Goal: Information Seeking & Learning: Learn about a topic

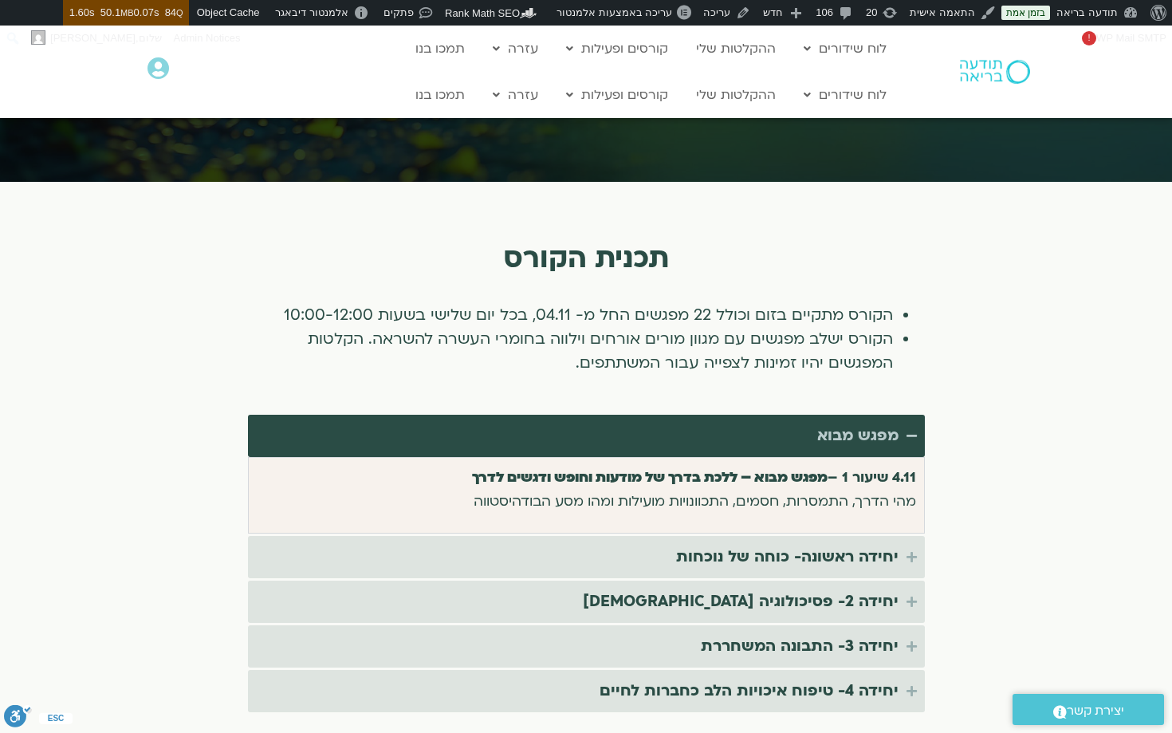
scroll to position [2781, 0]
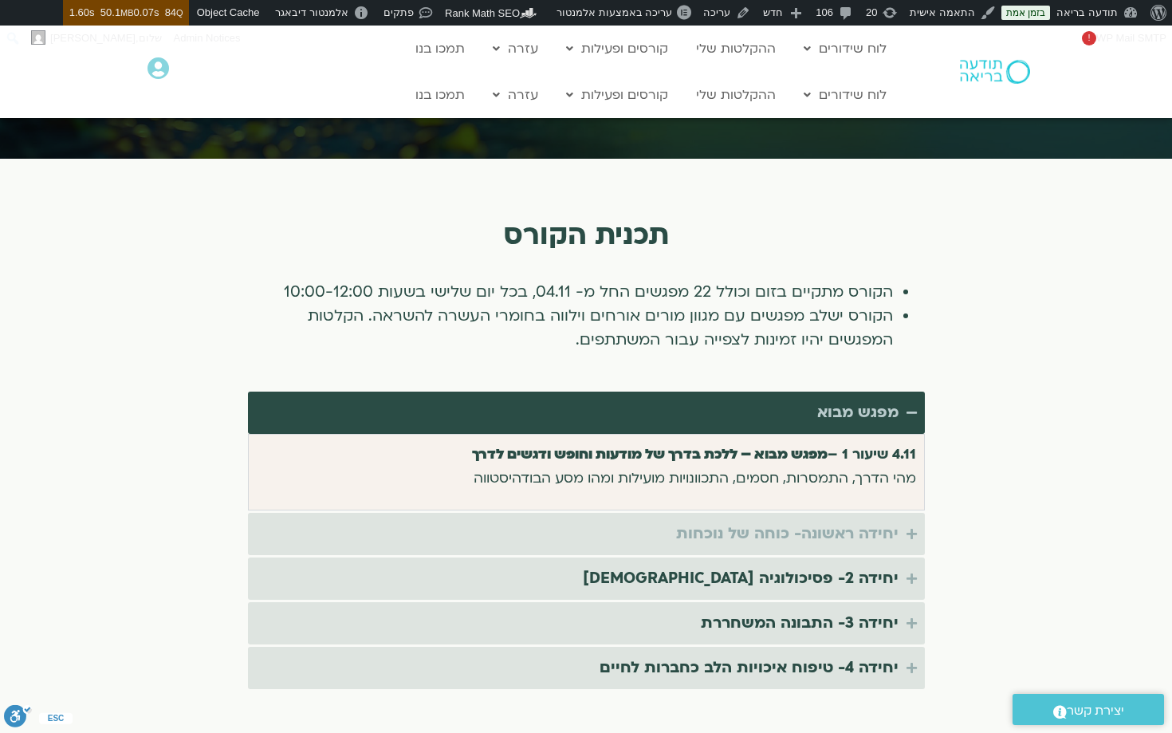
click at [862, 521] on div "יחידה ראשונה- כוחה של נוכחות" at bounding box center [787, 534] width 222 height 26
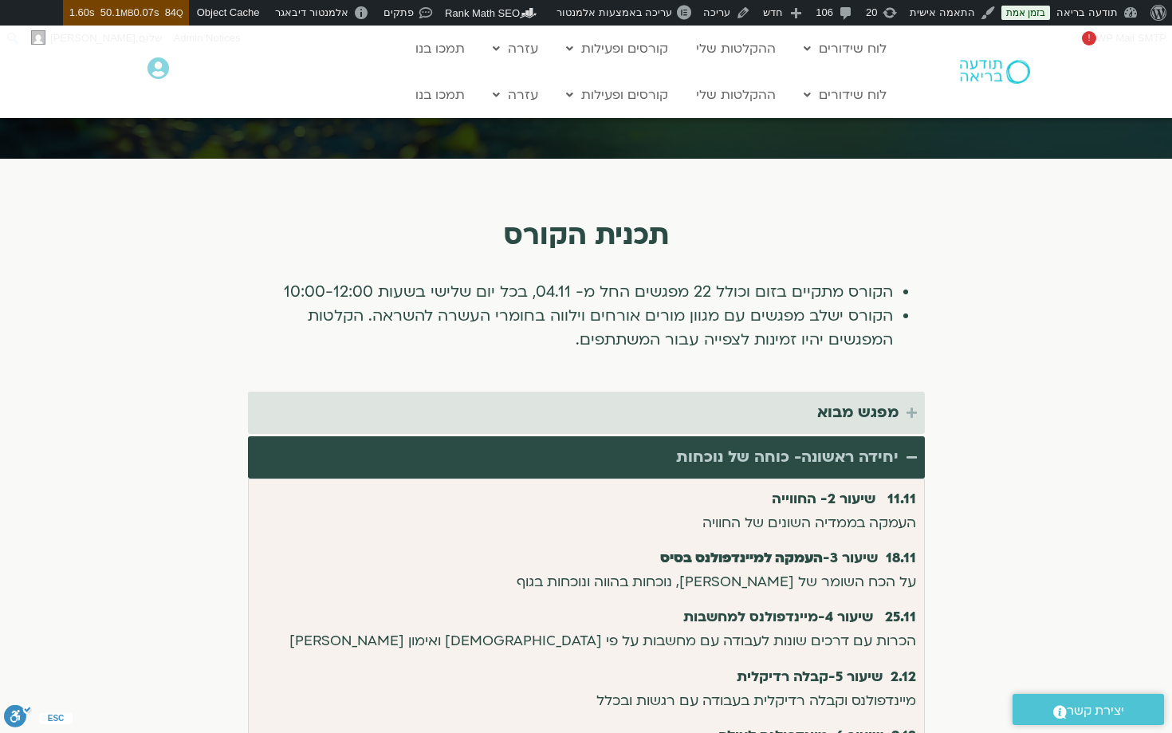
scroll to position [2960, 0]
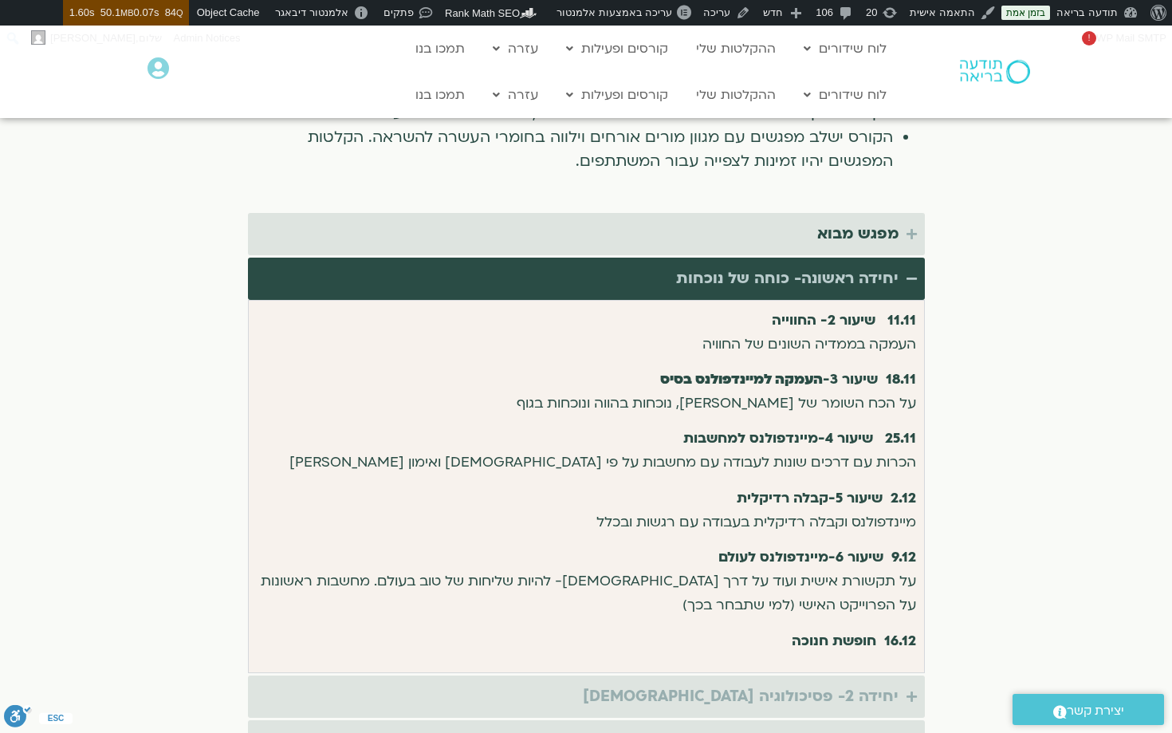
click at [848, 683] on div "יחידה 2- פסיכולוגיה [DEMOGRAPHIC_DATA]" at bounding box center [741, 696] width 316 height 26
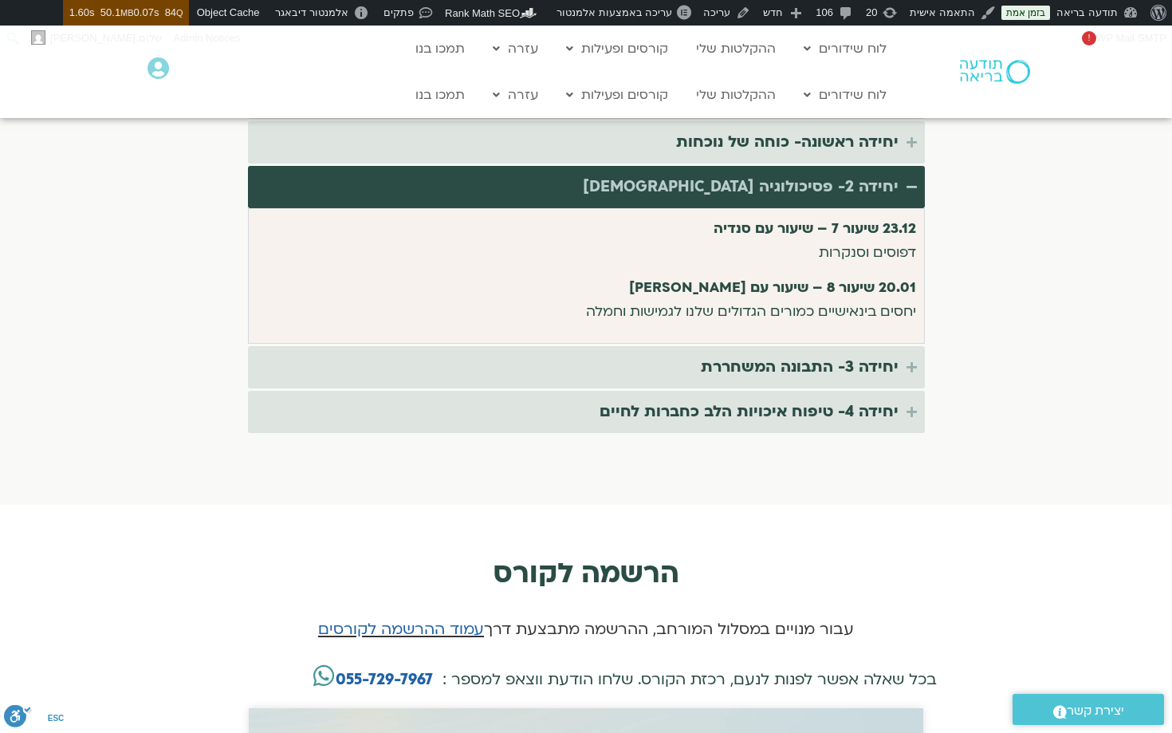
scroll to position [3097, 0]
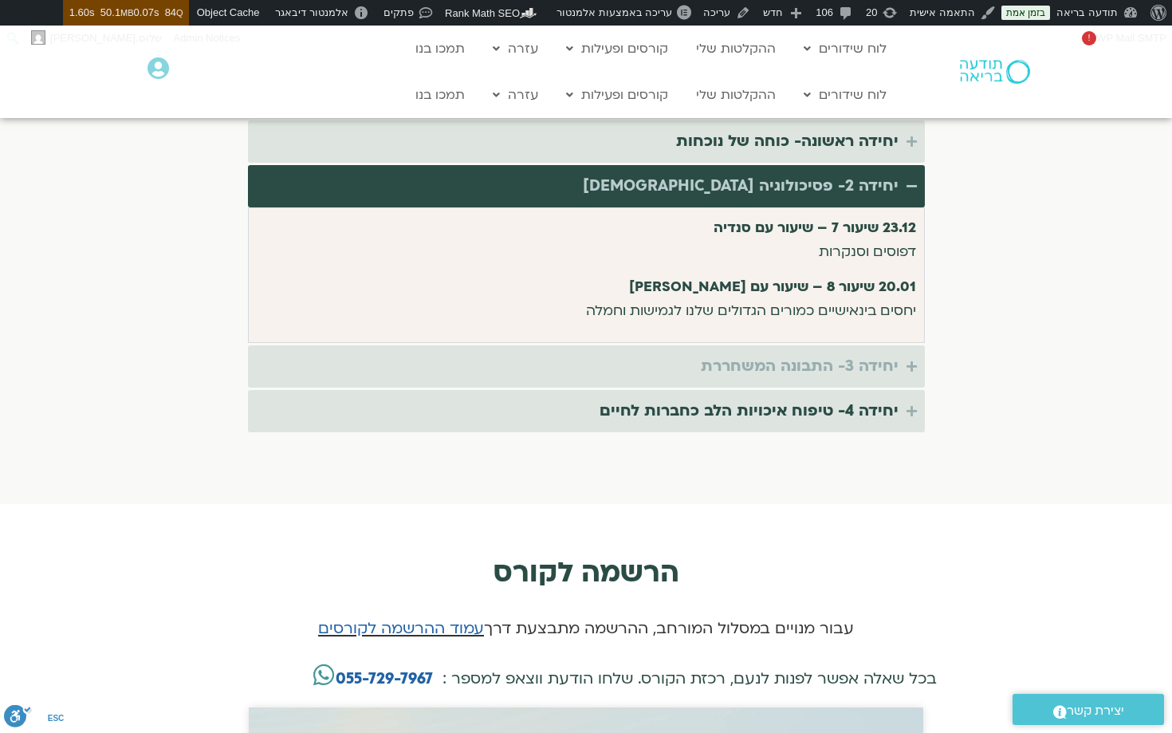
click at [832, 363] on summary "יחידה 3- התבונה המשחררת" at bounding box center [586, 366] width 677 height 42
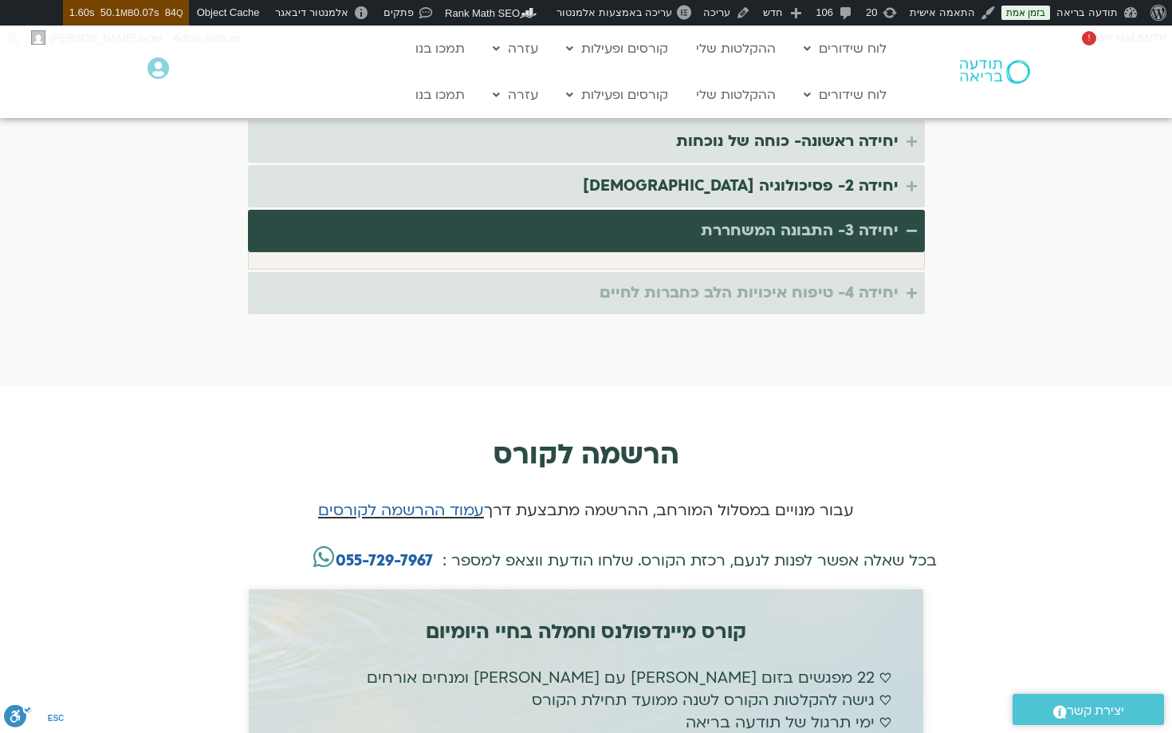
click at [812, 280] on div "יחידה 4- טיפוח איכויות הלב כחברות לחיים" at bounding box center [748, 293] width 299 height 26
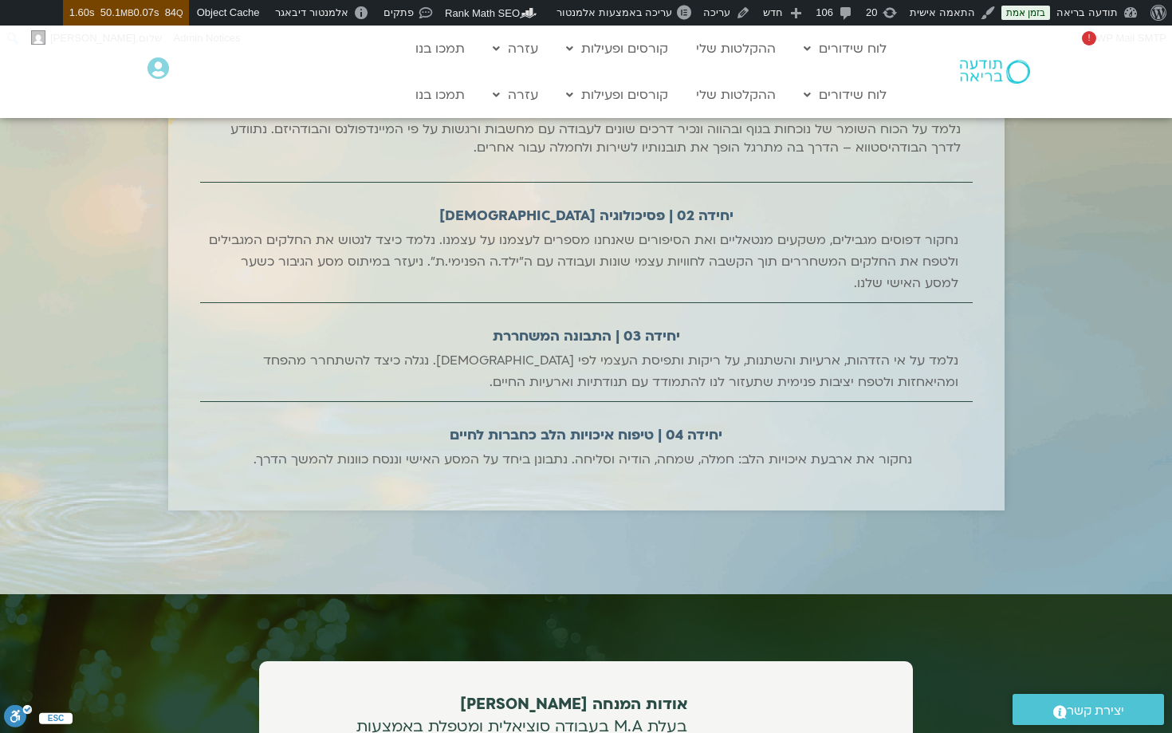
scroll to position [1859, 0]
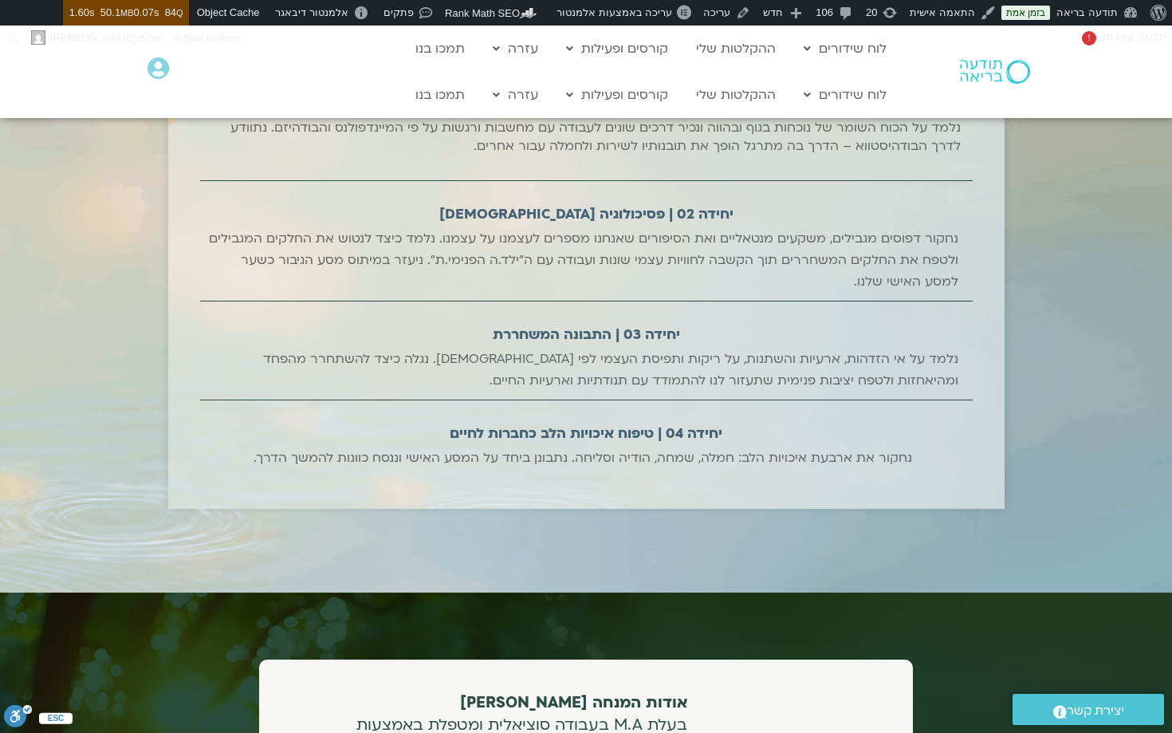
click at [624, 450] on div "נחקור את ארבעת איכויות הלב: חמלה, שמחה, הודיה וסליחה. נתבונן ביחד על המסע האישי…" at bounding box center [582, 458] width 658 height 22
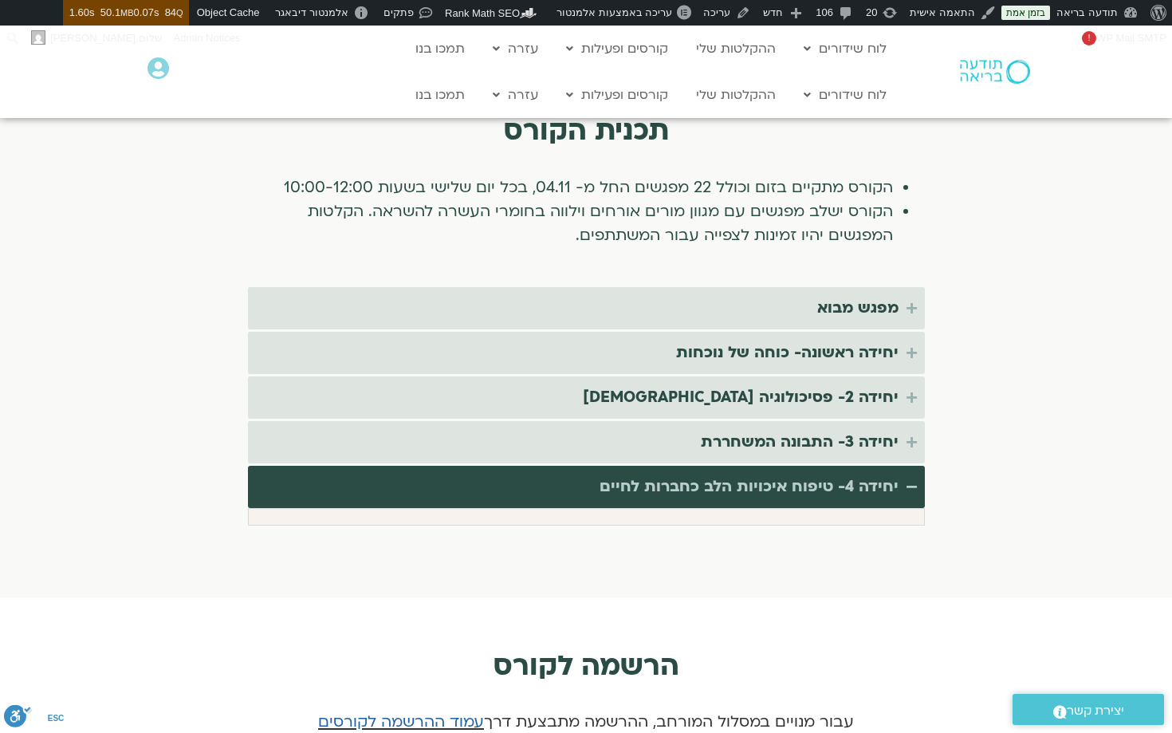
scroll to position [2875, 0]
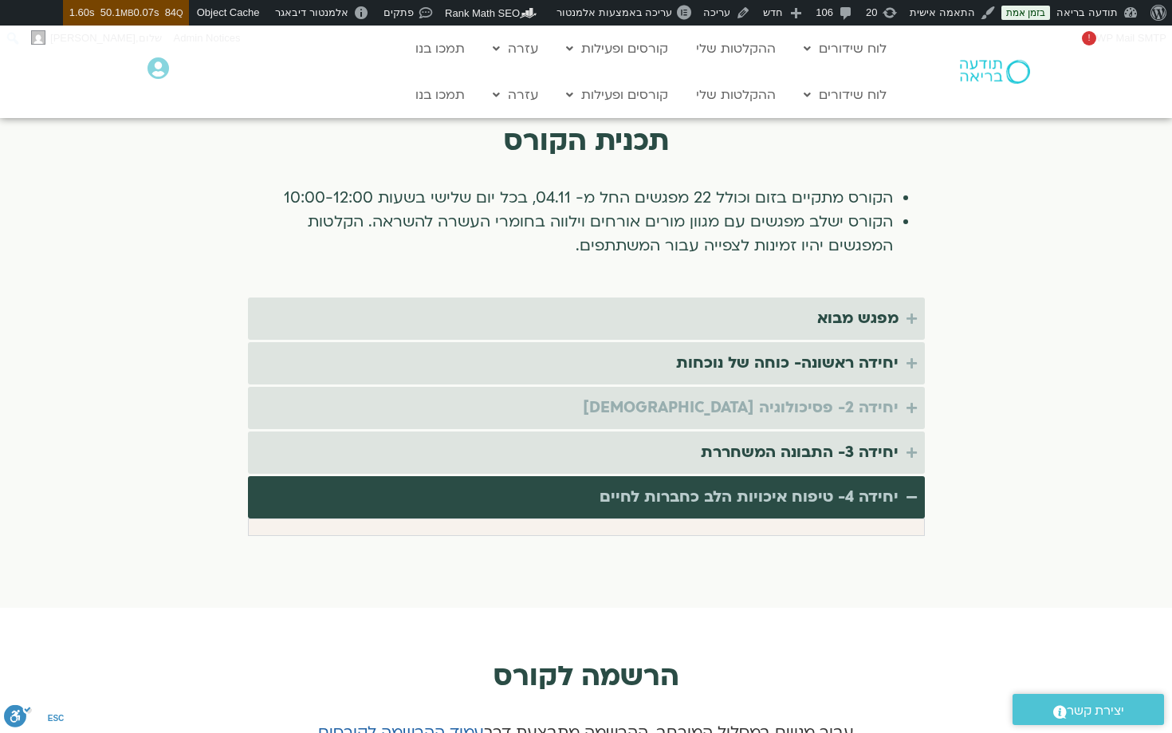
click at [807, 395] on div "יחידה 2- פסיכולוגיה [DEMOGRAPHIC_DATA]" at bounding box center [741, 408] width 316 height 26
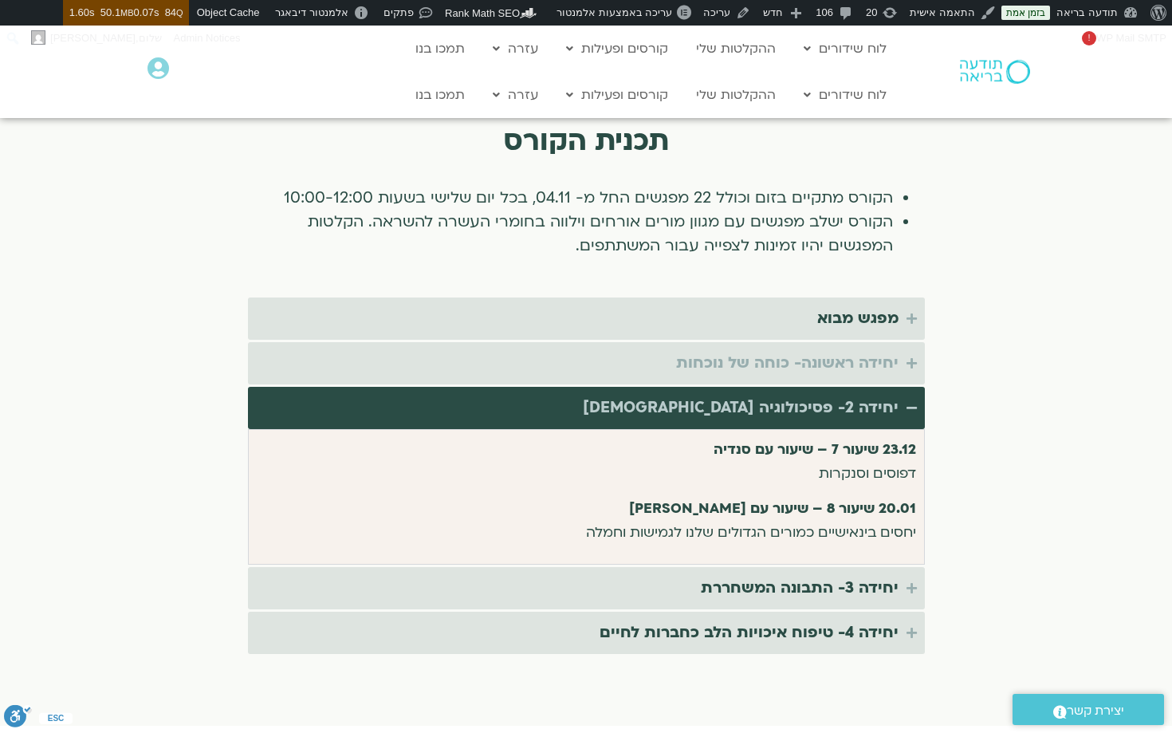
click at [813, 350] on div "יחידה ראשונה- כוחה של נוכחות" at bounding box center [787, 363] width 222 height 26
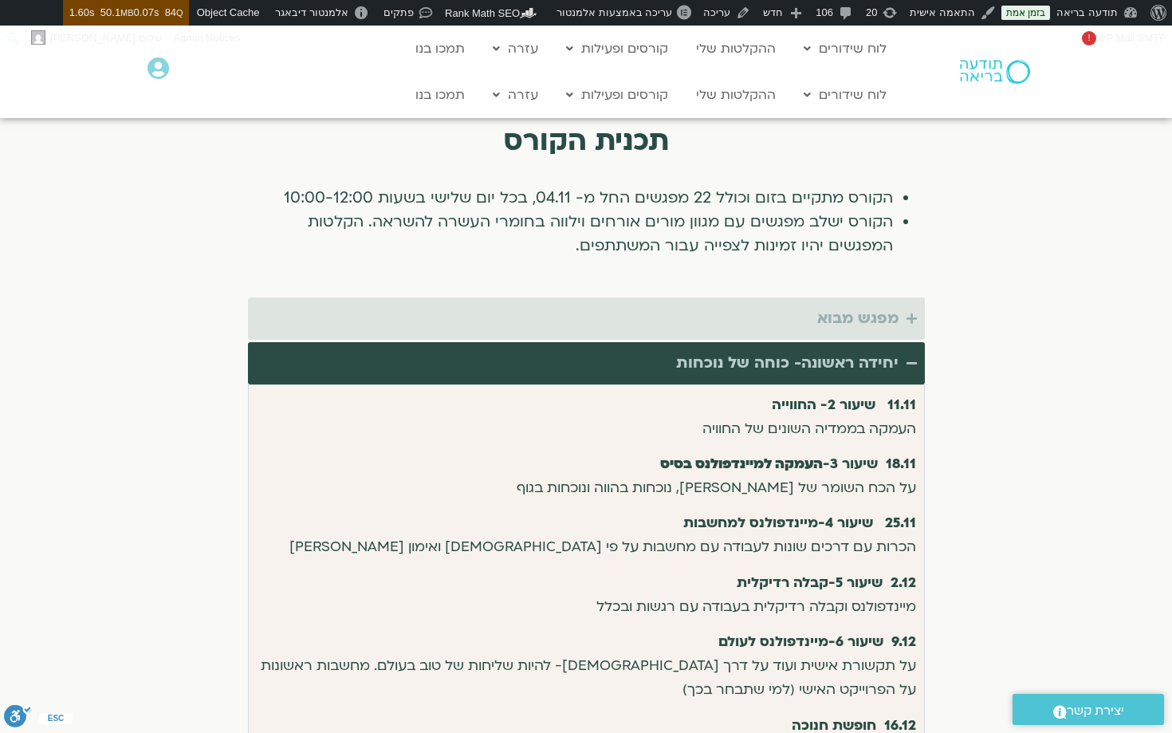
click at [853, 305] on div "מפגש מבוא" at bounding box center [857, 318] width 81 height 26
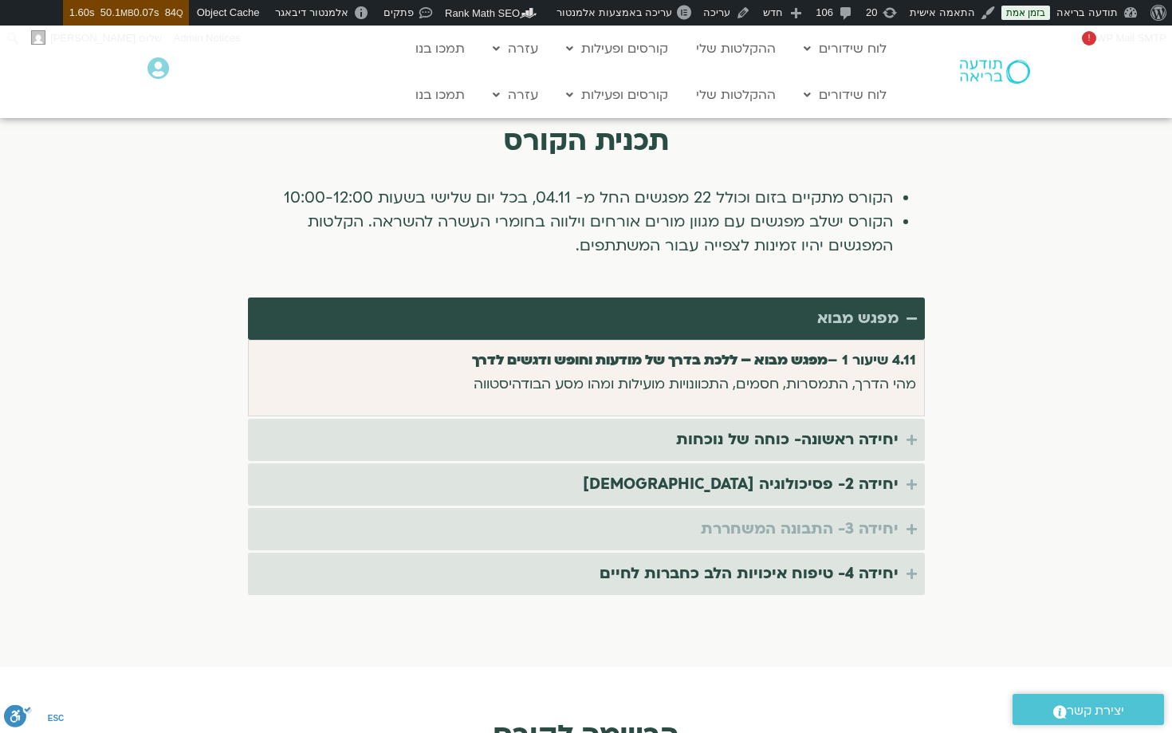
click at [859, 516] on div "יחידה 3- התבונה המשחררת" at bounding box center [800, 529] width 198 height 26
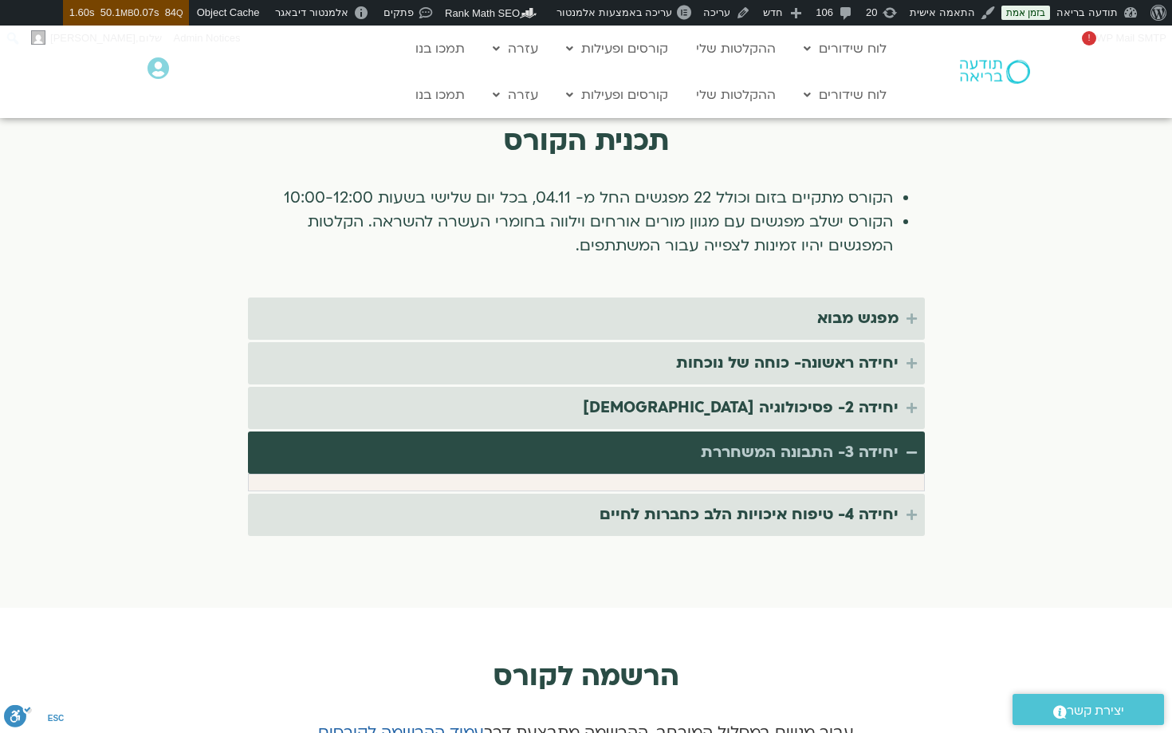
click at [859, 501] on div "יחידה 4- טיפוח איכויות הלב כחברות לחיים" at bounding box center [748, 514] width 299 height 26
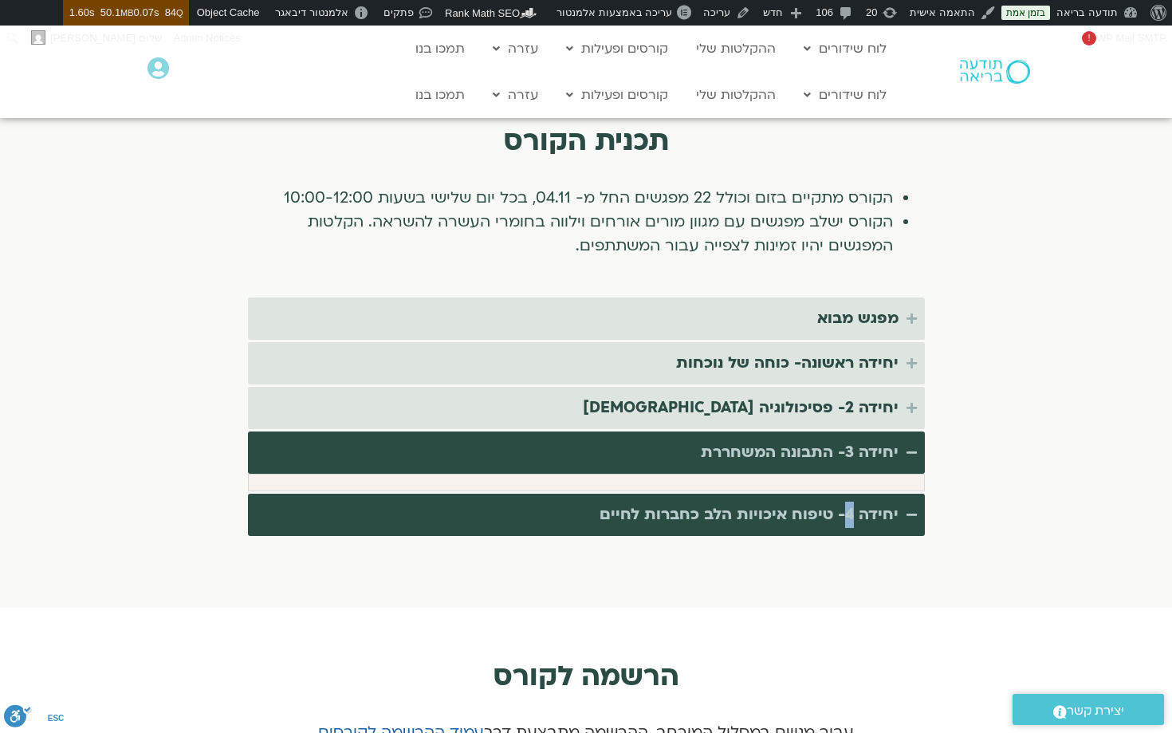
click at [859, 497] on summary "יחידה 4- טיפוח איכויות הלב כחברות לחיים" at bounding box center [586, 514] width 677 height 42
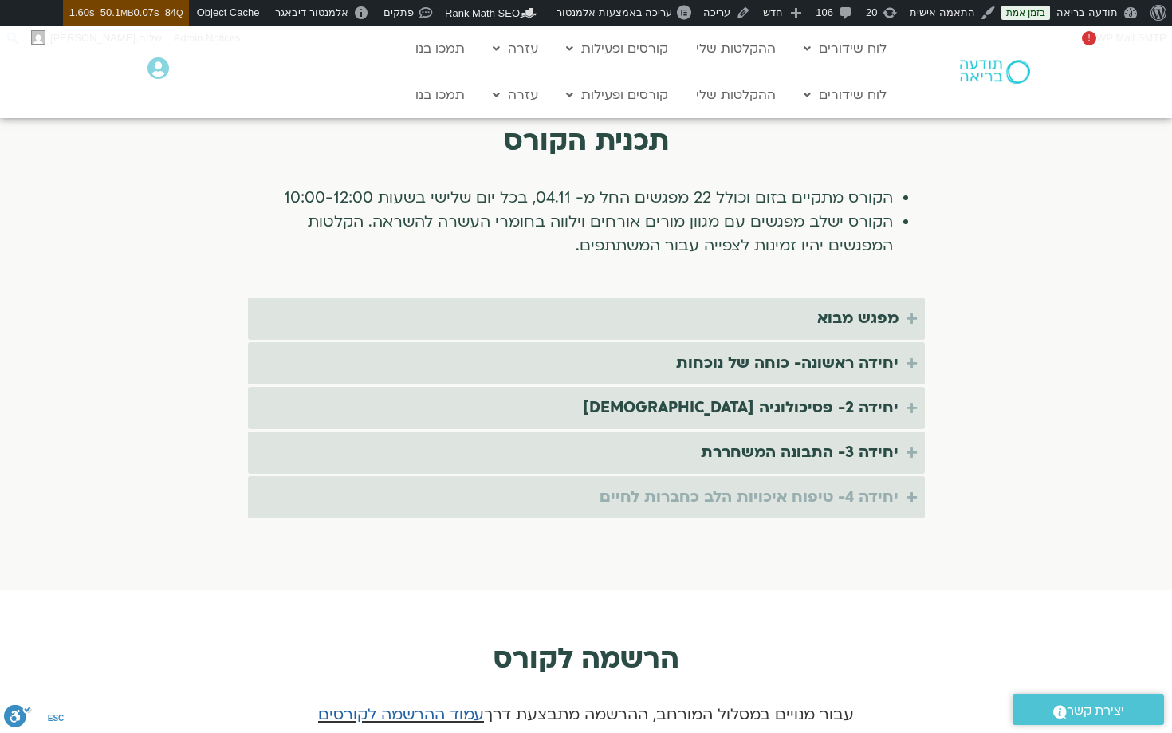
click at [840, 484] on div "יחידה 4- טיפוח איכויות הלב כחברות לחיים" at bounding box center [748, 497] width 299 height 26
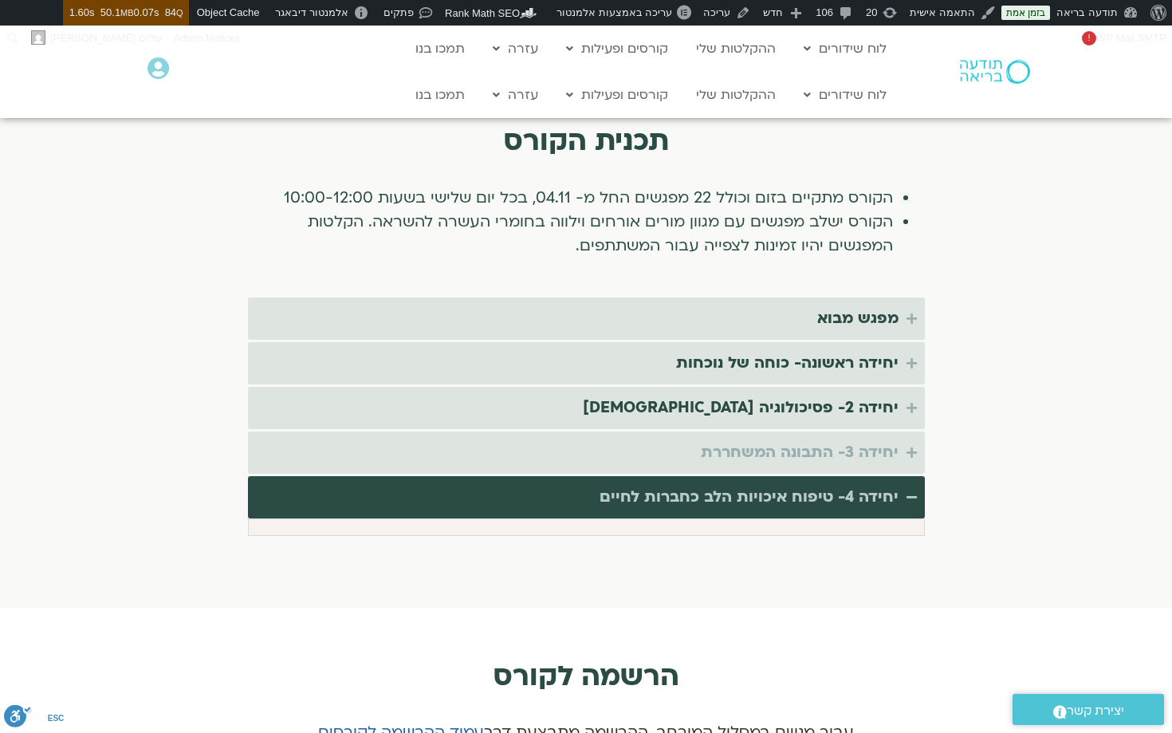
click at [839, 439] on div "יחידה 3- התבונה המשחררת" at bounding box center [800, 452] width 198 height 26
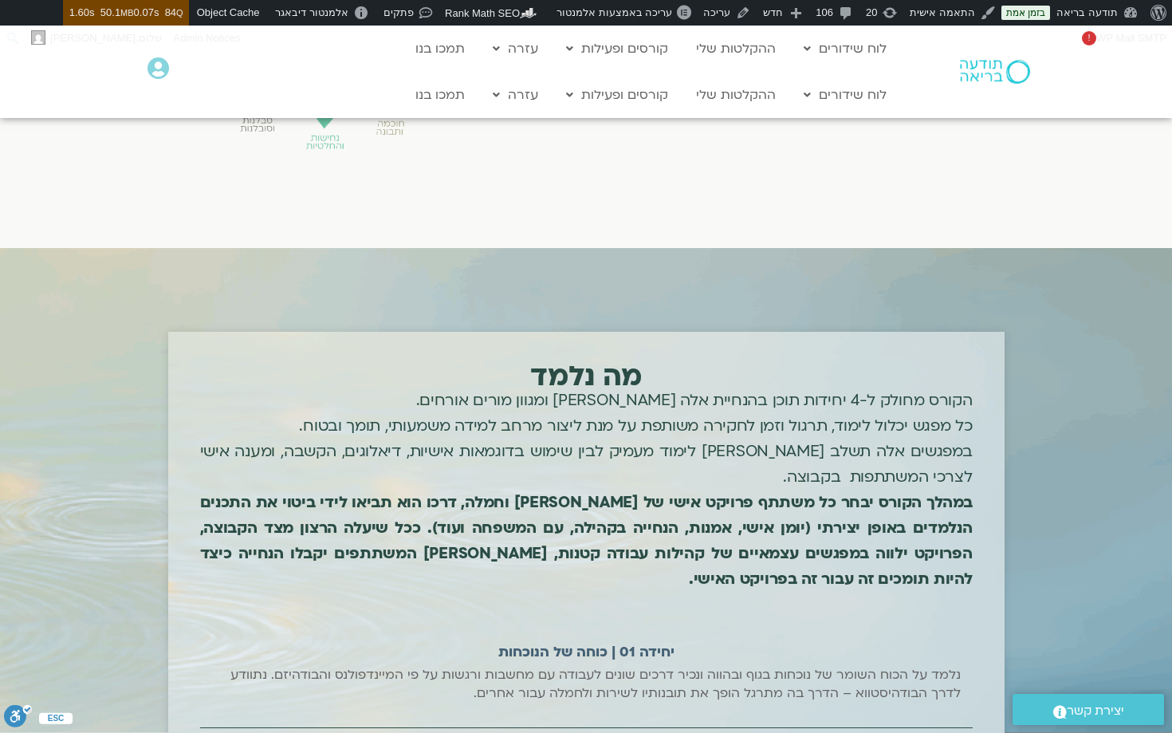
scroll to position [0, 0]
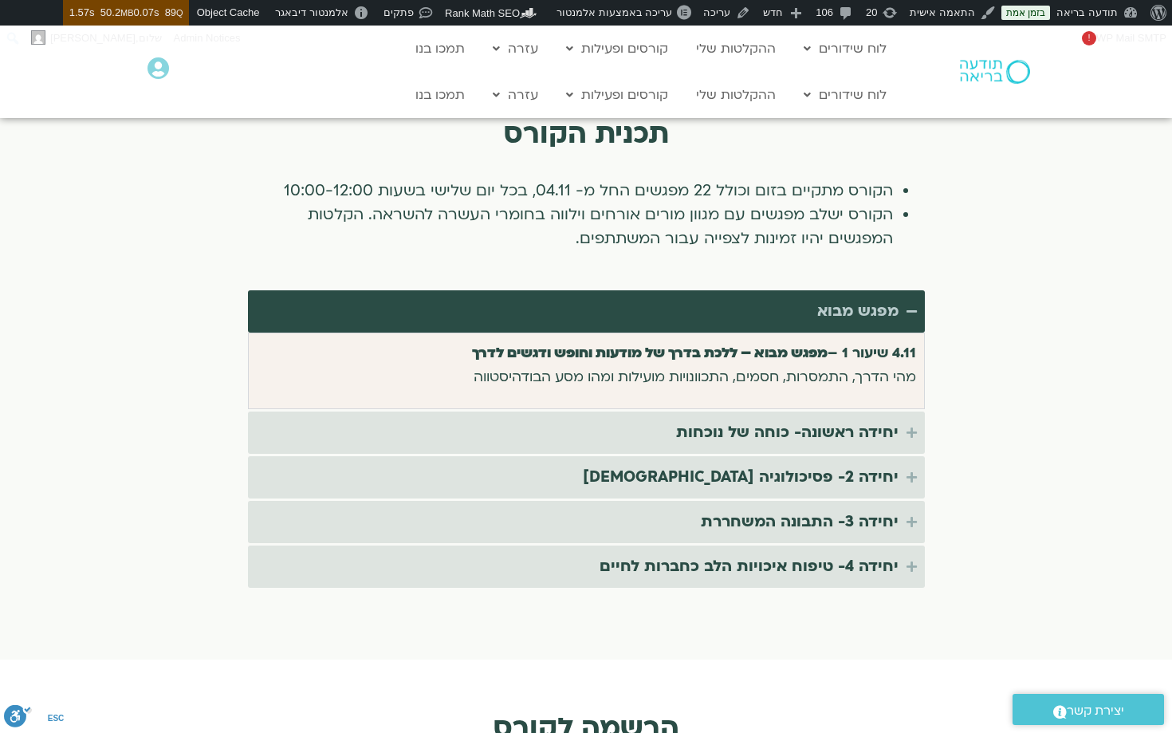
scroll to position [2943, 0]
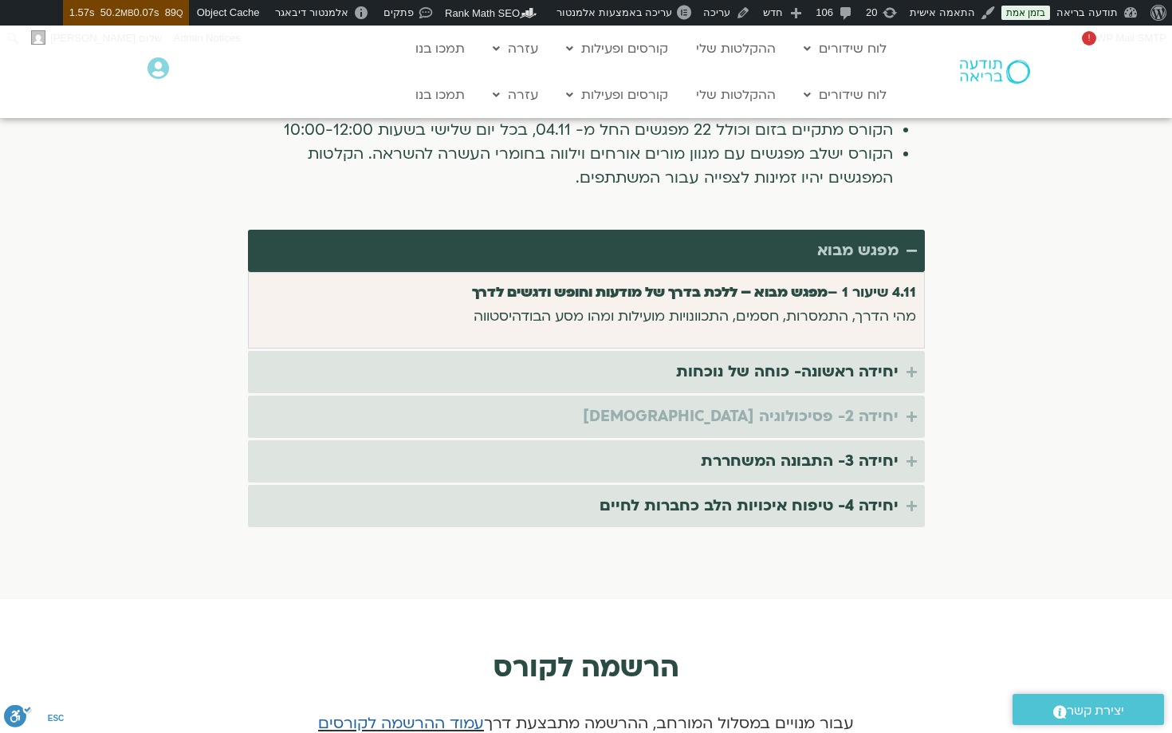
click at [791, 403] on div "יחידה 2- פסיכולוגיה [DEMOGRAPHIC_DATA]" at bounding box center [741, 416] width 316 height 26
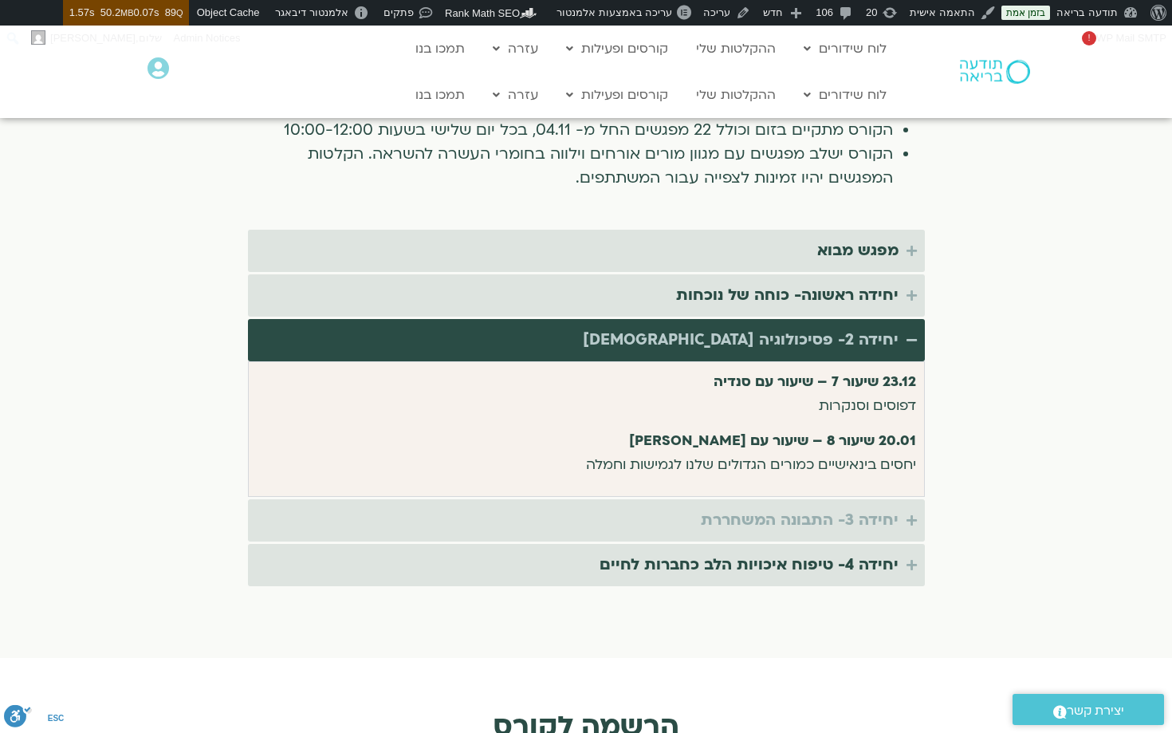
click at [791, 507] on div "יחידה 3- התבונה המשחררת" at bounding box center [800, 520] width 198 height 26
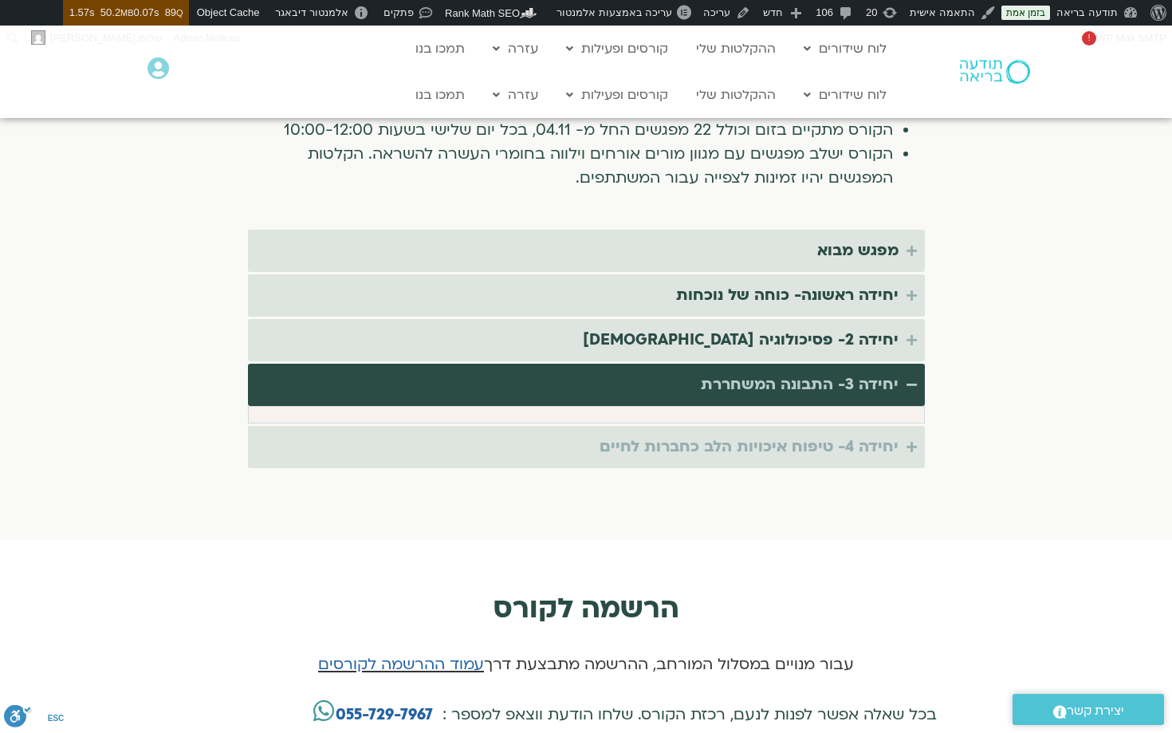
click at [792, 434] on div "יחידה 4- טיפוח איכויות הלב כחברות לחיים" at bounding box center [748, 447] width 299 height 26
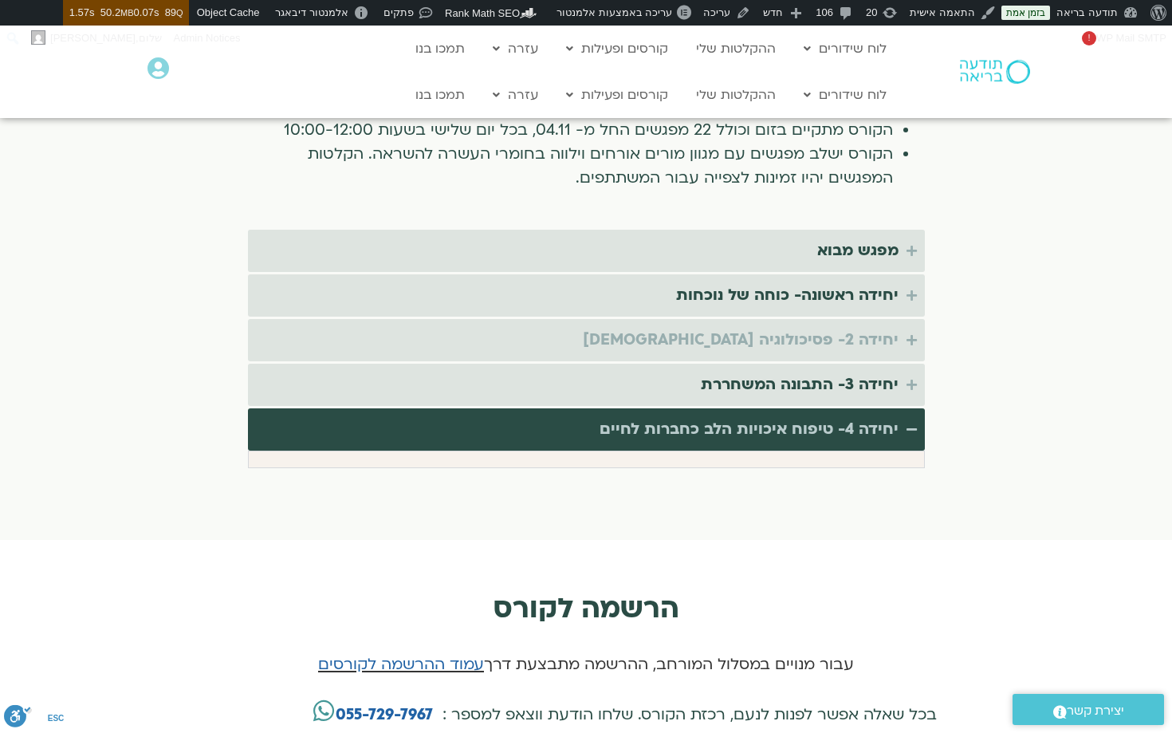
click at [795, 327] on div "יחידה 2- פסיכולוגיה [DEMOGRAPHIC_DATA]" at bounding box center [741, 340] width 316 height 26
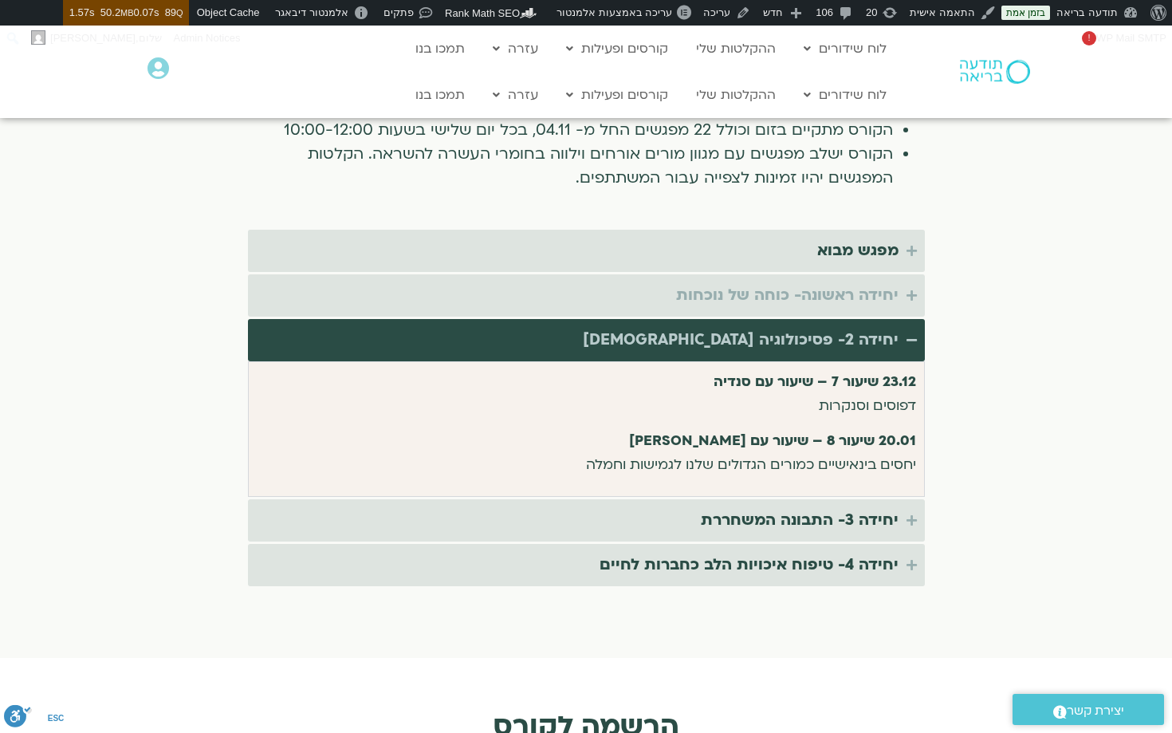
click at [808, 282] on div "יחידה ראשונה- כוחה של נוכחות" at bounding box center [787, 295] width 222 height 26
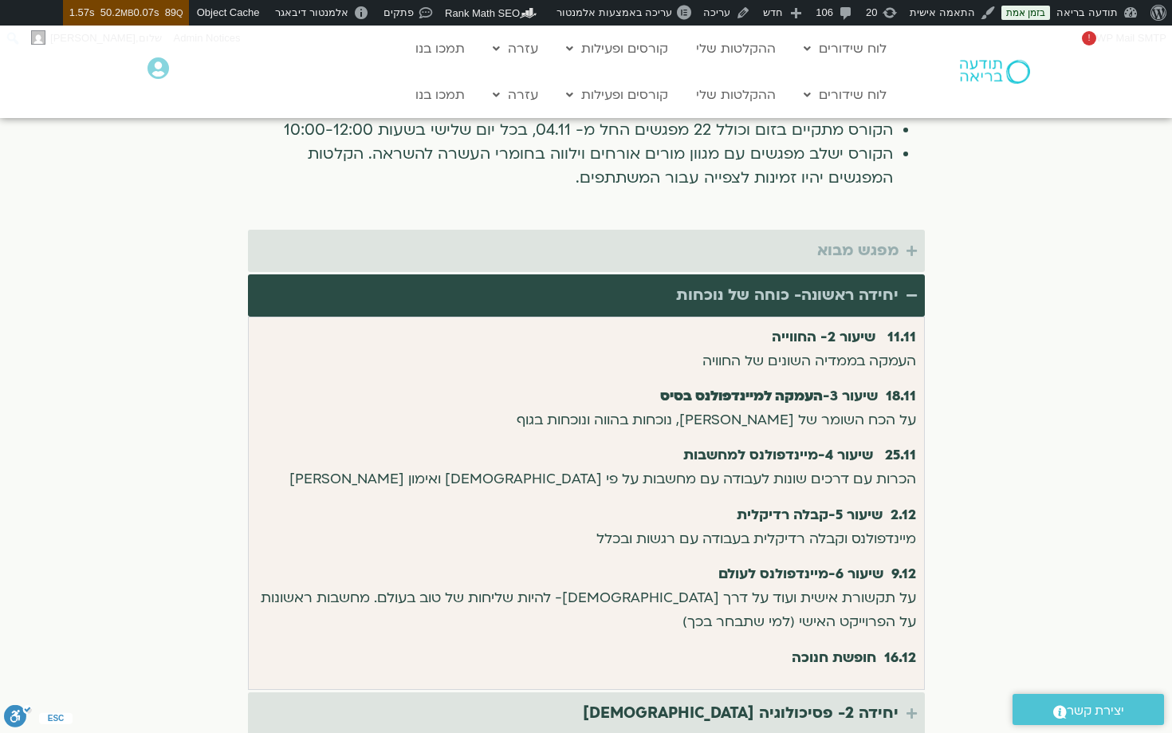
click at [842, 238] on div "מפגש מבוא" at bounding box center [857, 251] width 81 height 26
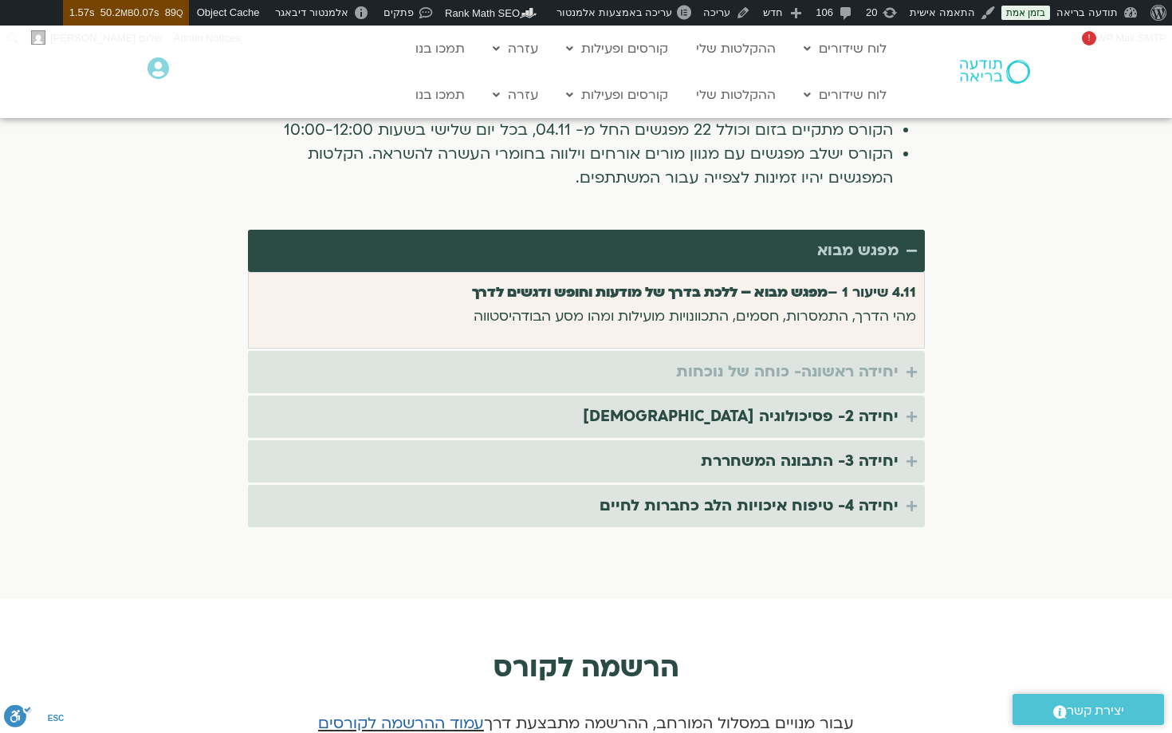
click at [804, 359] on div "יחידה ראשונה- כוחה של נוכחות" at bounding box center [787, 372] width 222 height 26
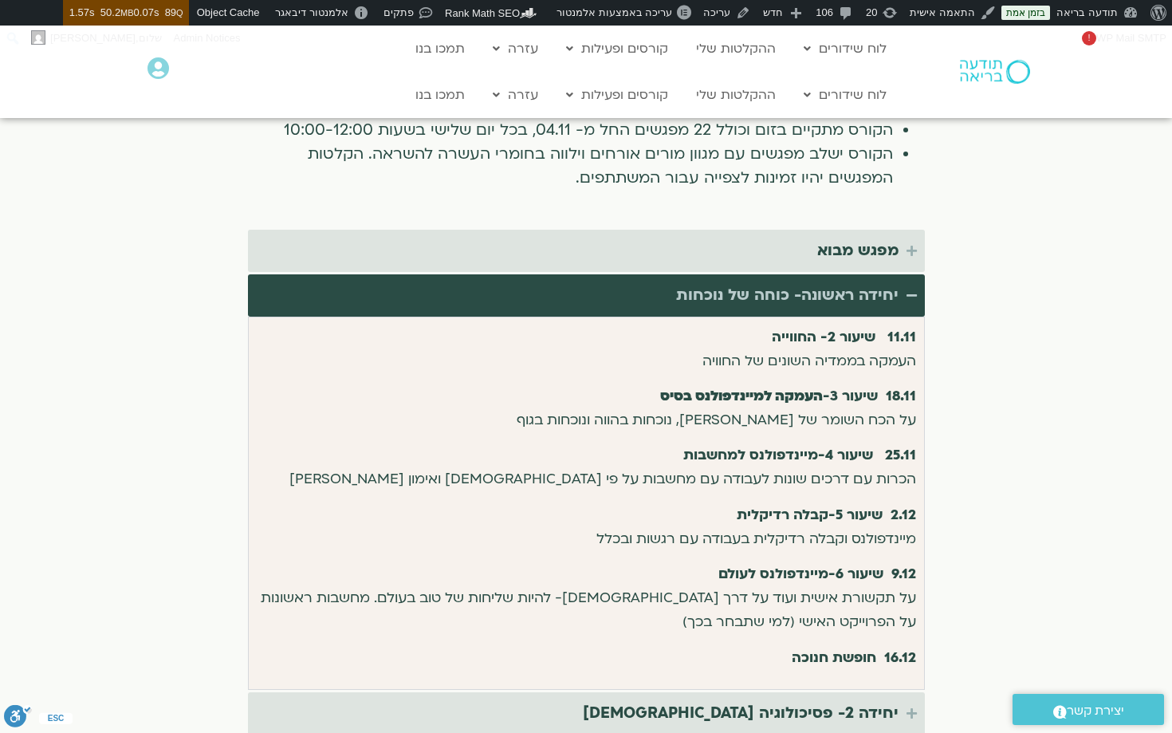
click at [787, 536] on div "11.11 שיעור 2- החווייה העמקה בממדיה השונים של החוויה 18.11 שיעור 3- העמקה למיינ…" at bounding box center [586, 497] width 659 height 344
click at [800, 282] on div "יחידה ראשונה- כוחה של נוכחות" at bounding box center [787, 295] width 222 height 26
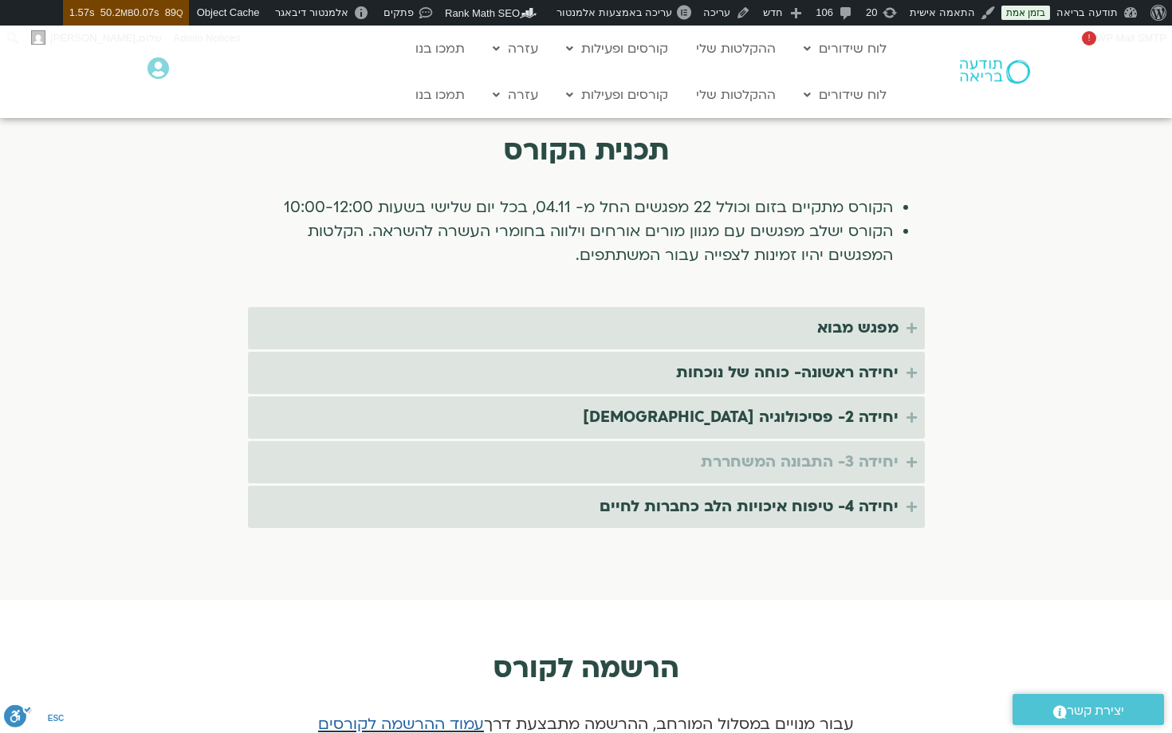
scroll to position [2875, 0]
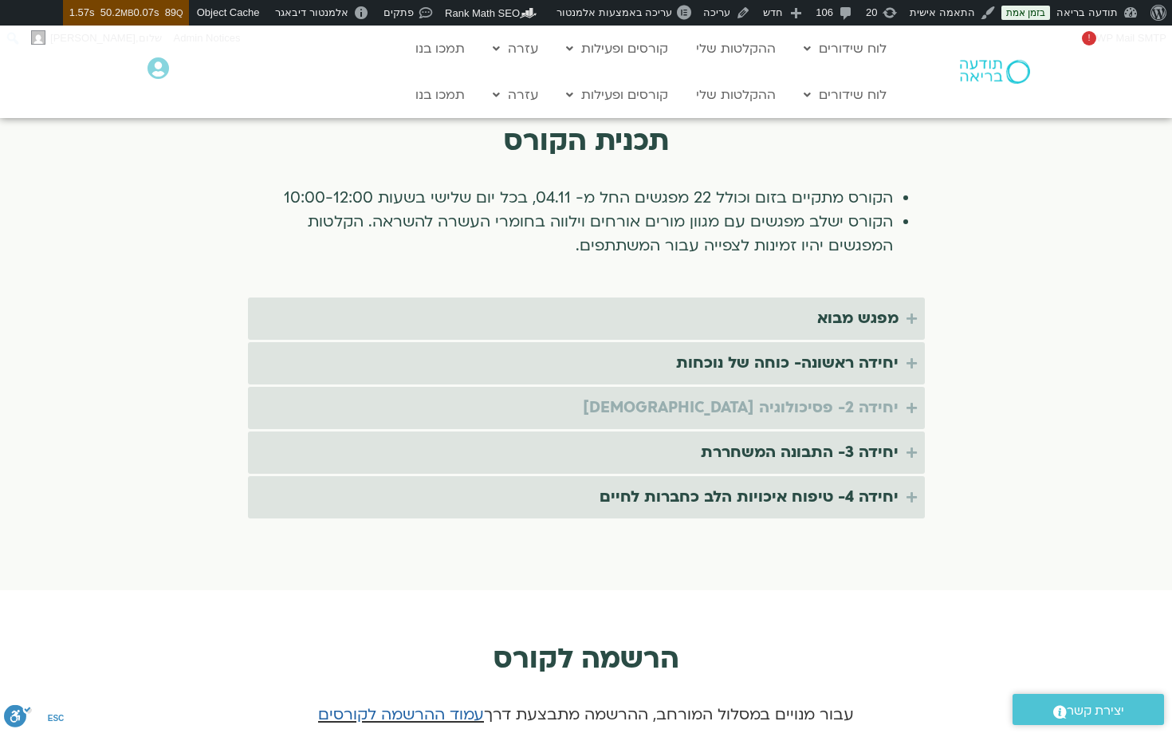
click at [808, 395] on div "יחידה 2- פסיכולוגיה [DEMOGRAPHIC_DATA]" at bounding box center [741, 408] width 316 height 26
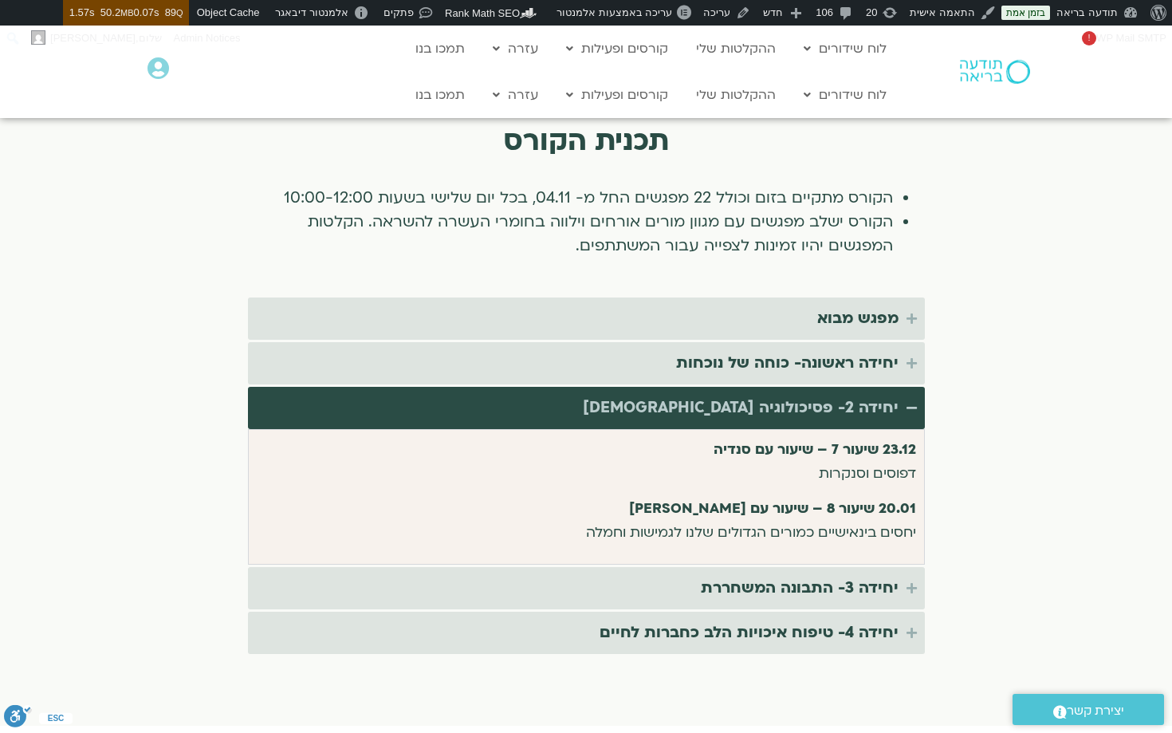
click at [822, 588] on div "מפגש מבוא 4.11 שיעור 1 – מפגש מבוא – ללכת בדרך של מודעות וחופש ודגשים לדרך מהי …" at bounding box center [586, 475] width 677 height 357
click at [805, 575] on div "יחידה 3- התבונה המשחררת" at bounding box center [800, 588] width 198 height 26
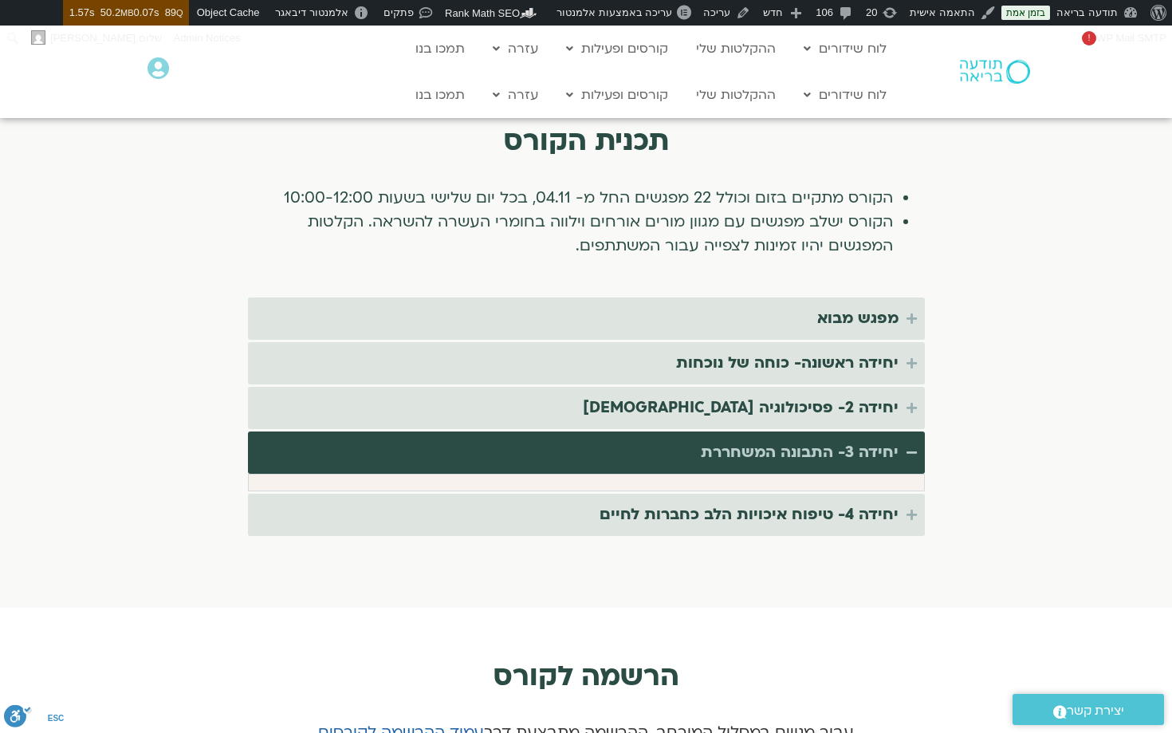
scroll to position [2904, 0]
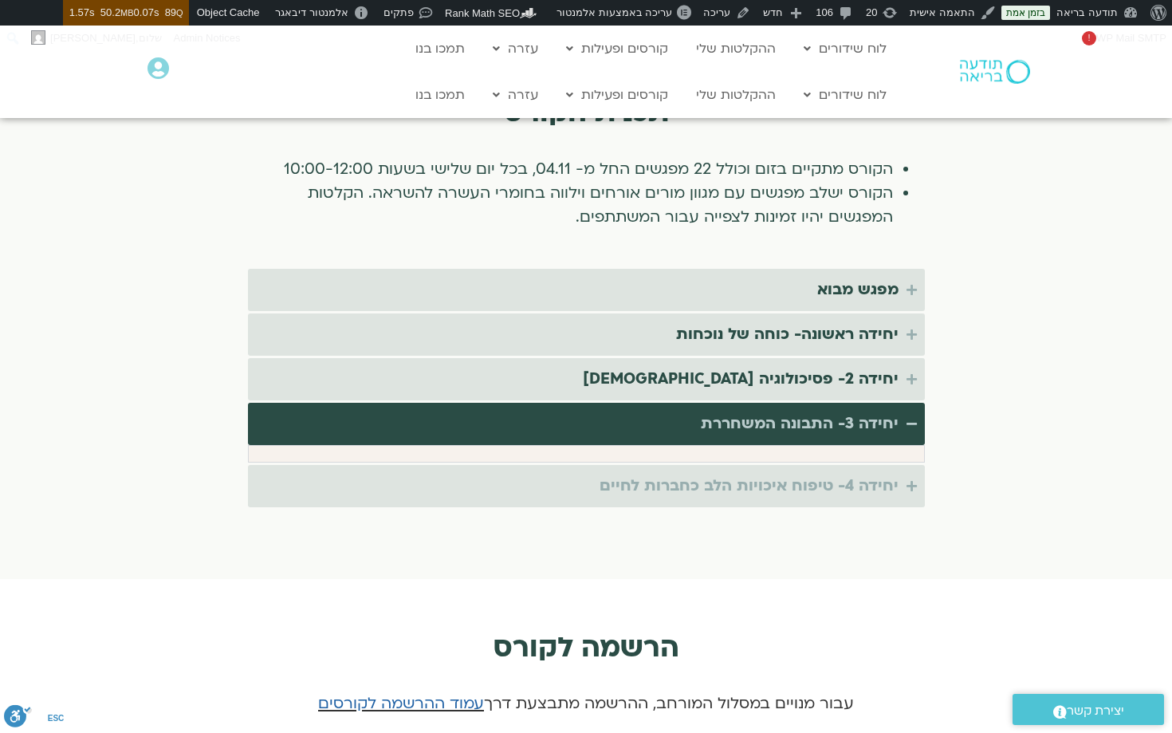
click at [815, 473] on div "יחידה 4- טיפוח איכויות הלב כחברות לחיים" at bounding box center [748, 486] width 299 height 26
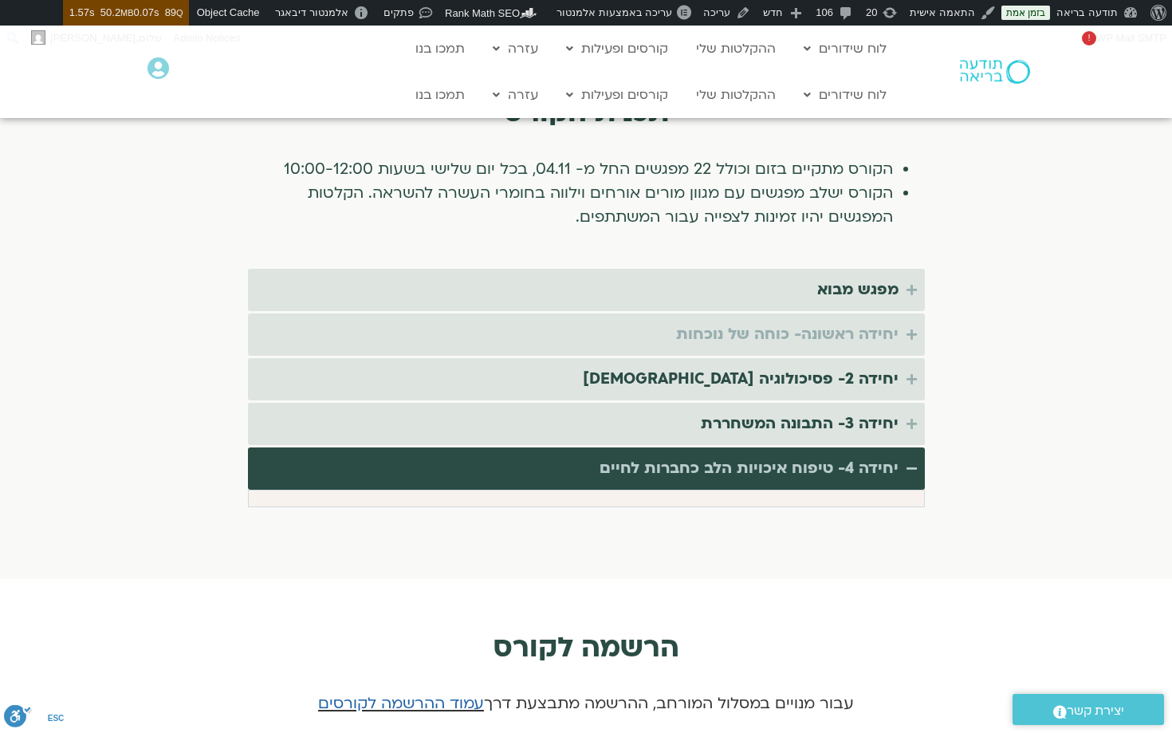
click at [831, 321] on div "יחידה ראשונה- כוחה של נוכחות" at bounding box center [787, 334] width 222 height 26
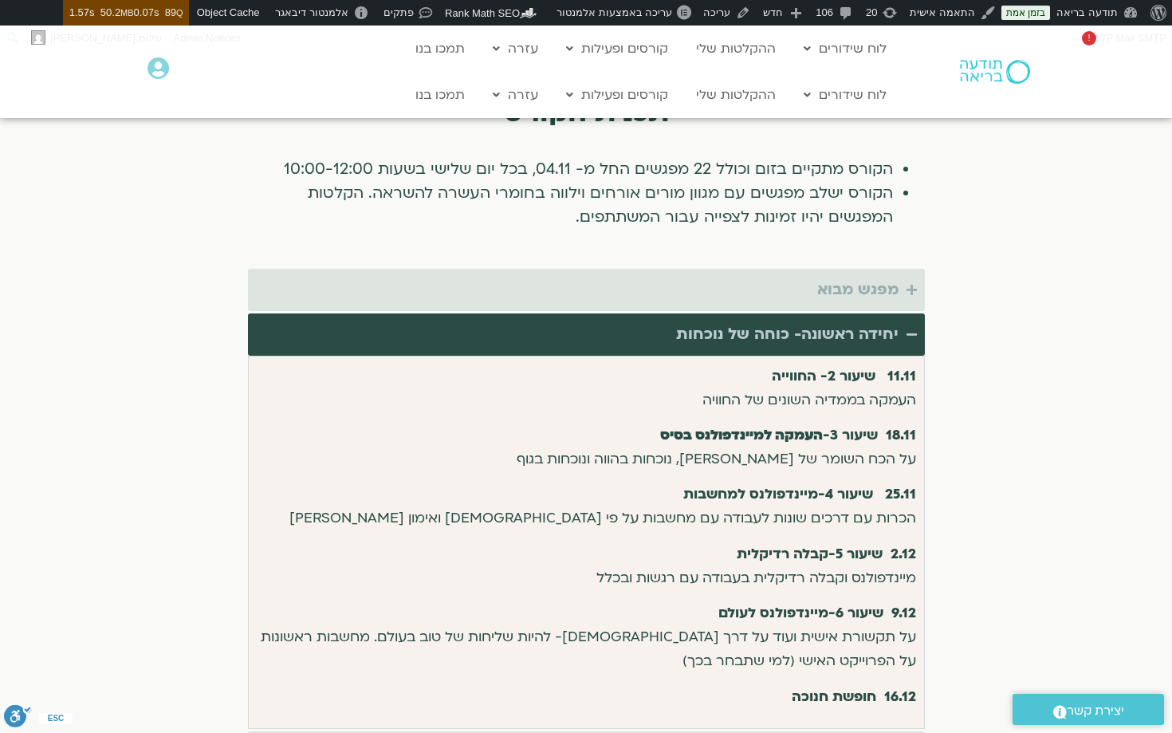
click at [845, 277] on div "מפגש מבוא" at bounding box center [857, 290] width 81 height 26
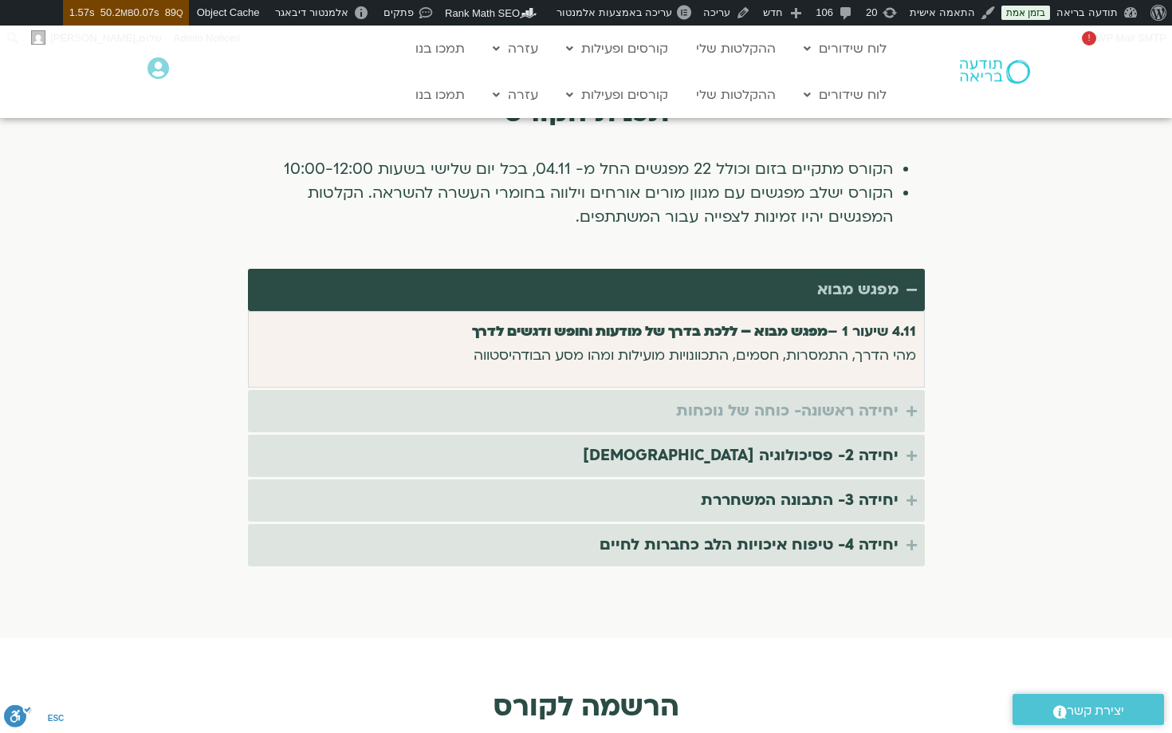
click at [826, 398] on div "יחידה ראשונה- כוחה של נוכחות" at bounding box center [787, 411] width 222 height 26
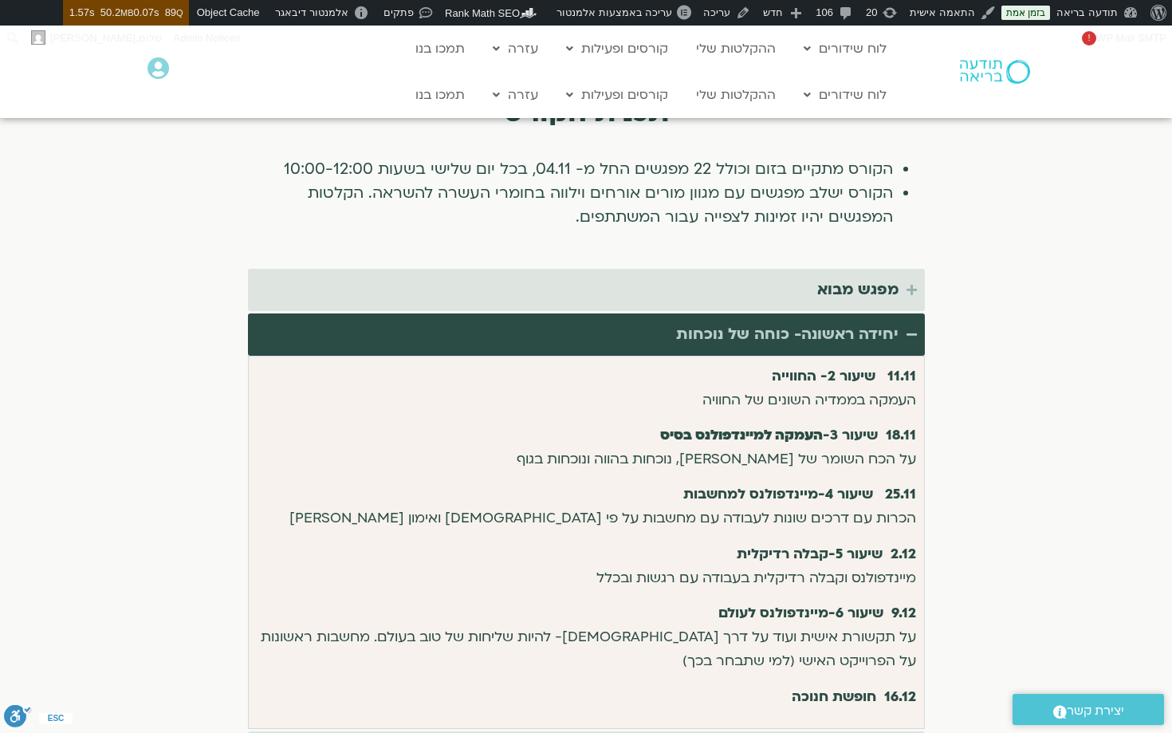
click at [829, 321] on div "יחידה ראשונה- כוחה של נוכחות" at bounding box center [787, 334] width 222 height 26
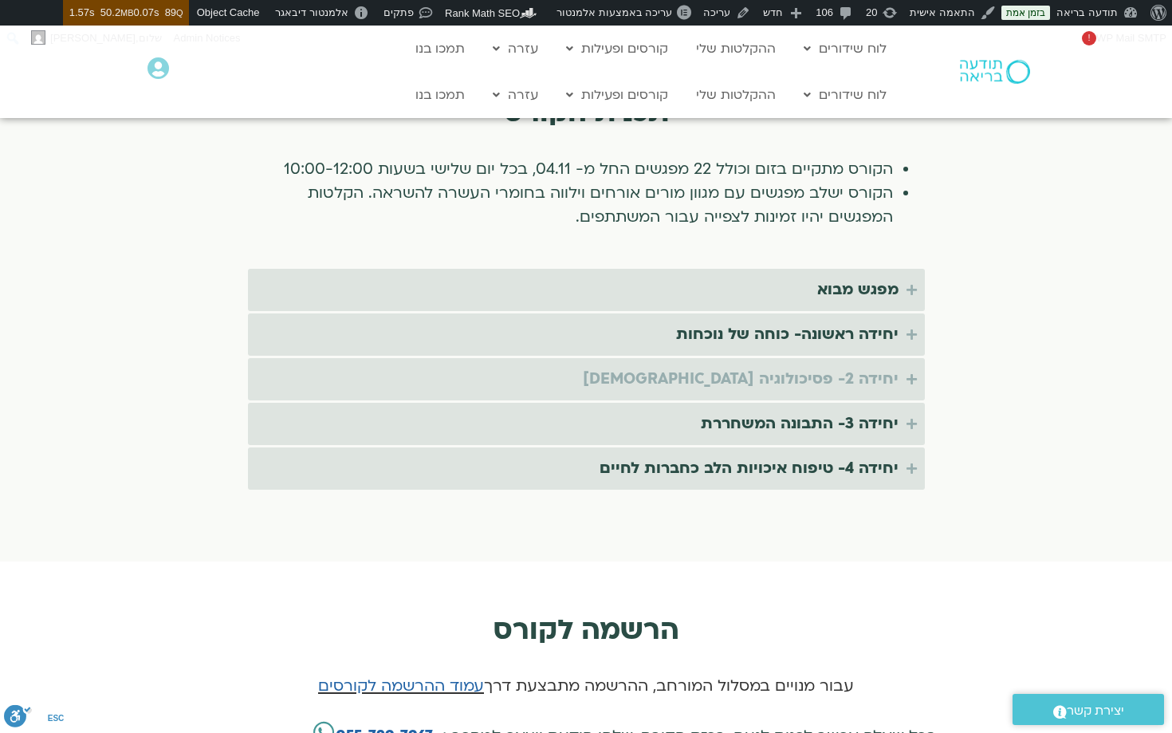
click at [832, 366] on div "יחידה 2- פסיכולוגיה [DEMOGRAPHIC_DATA]" at bounding box center [741, 379] width 316 height 26
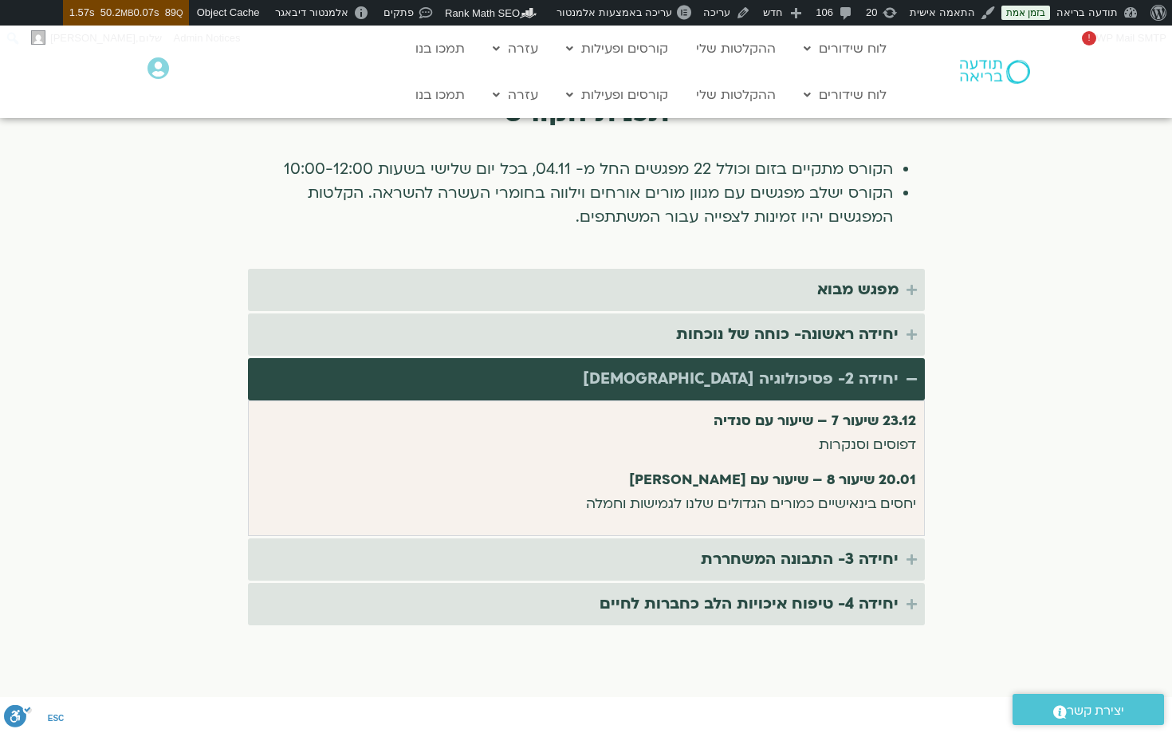
click at [832, 366] on div "יחידה 2- פסיכולוגיה [DEMOGRAPHIC_DATA]" at bounding box center [741, 379] width 316 height 26
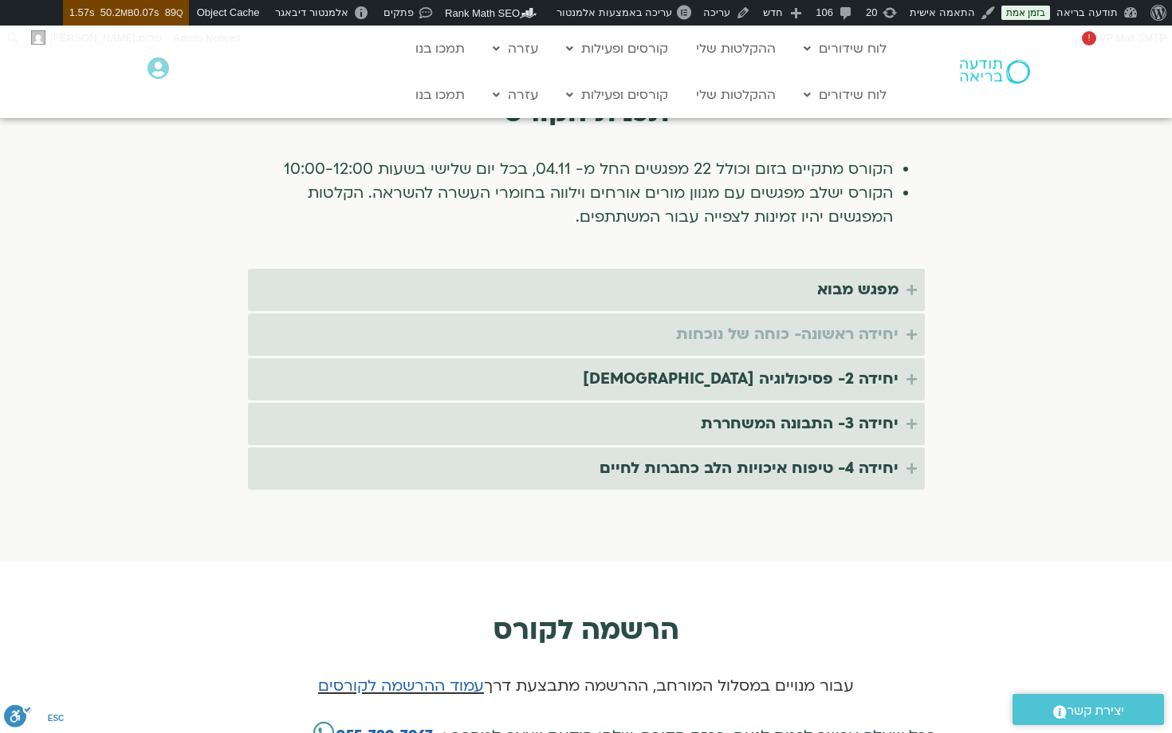
click at [830, 321] on div "יחידה ראשונה- כוחה של נוכחות" at bounding box center [787, 334] width 222 height 26
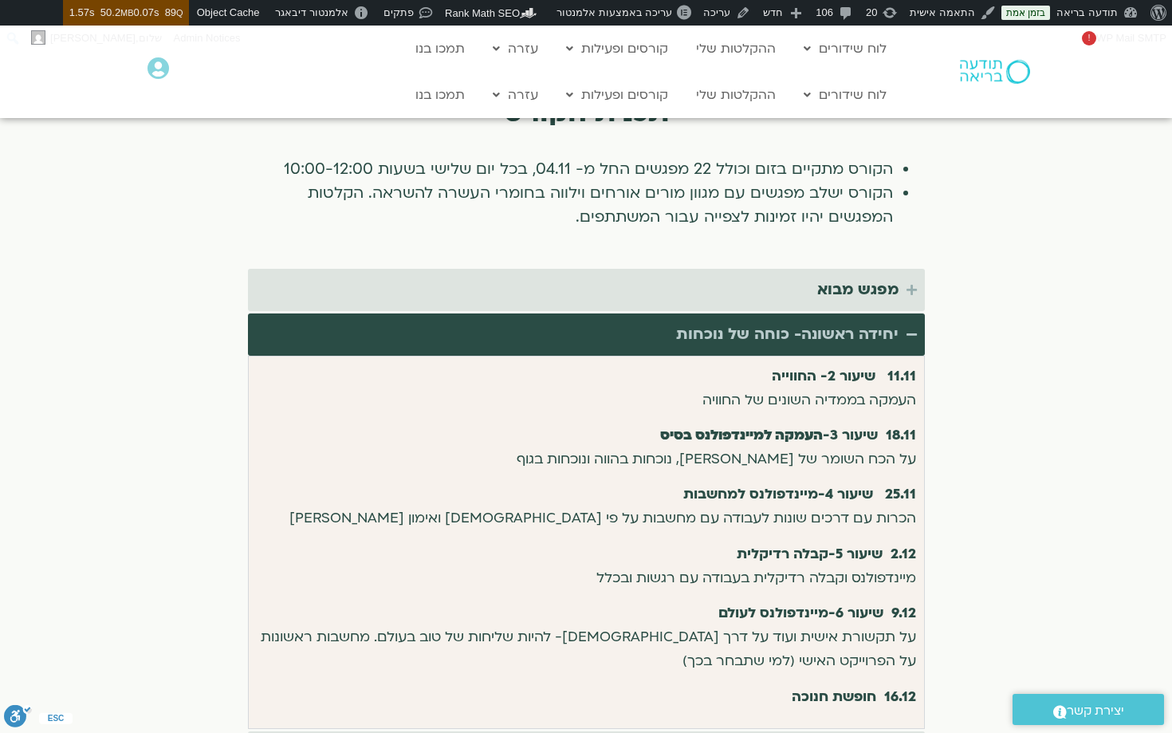
click at [830, 321] on div "יחידה ראשונה- כוחה של נוכחות" at bounding box center [787, 334] width 222 height 26
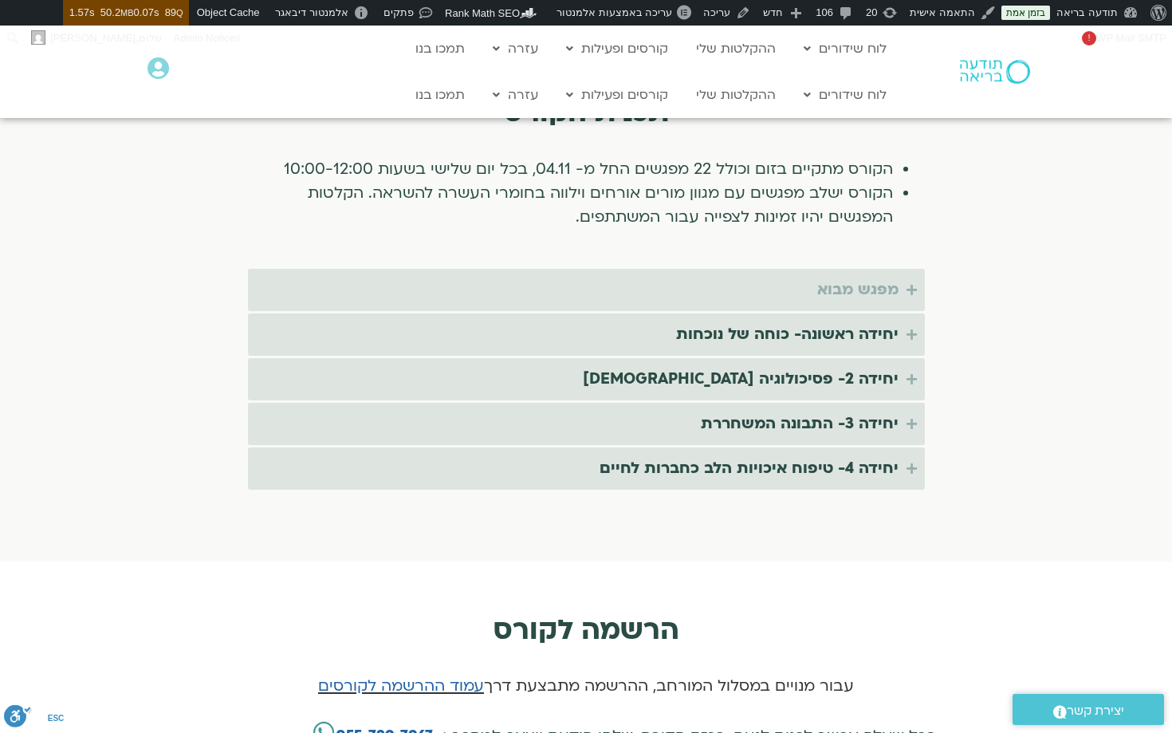
click at [843, 277] on div "מפגש מבוא" at bounding box center [857, 290] width 81 height 26
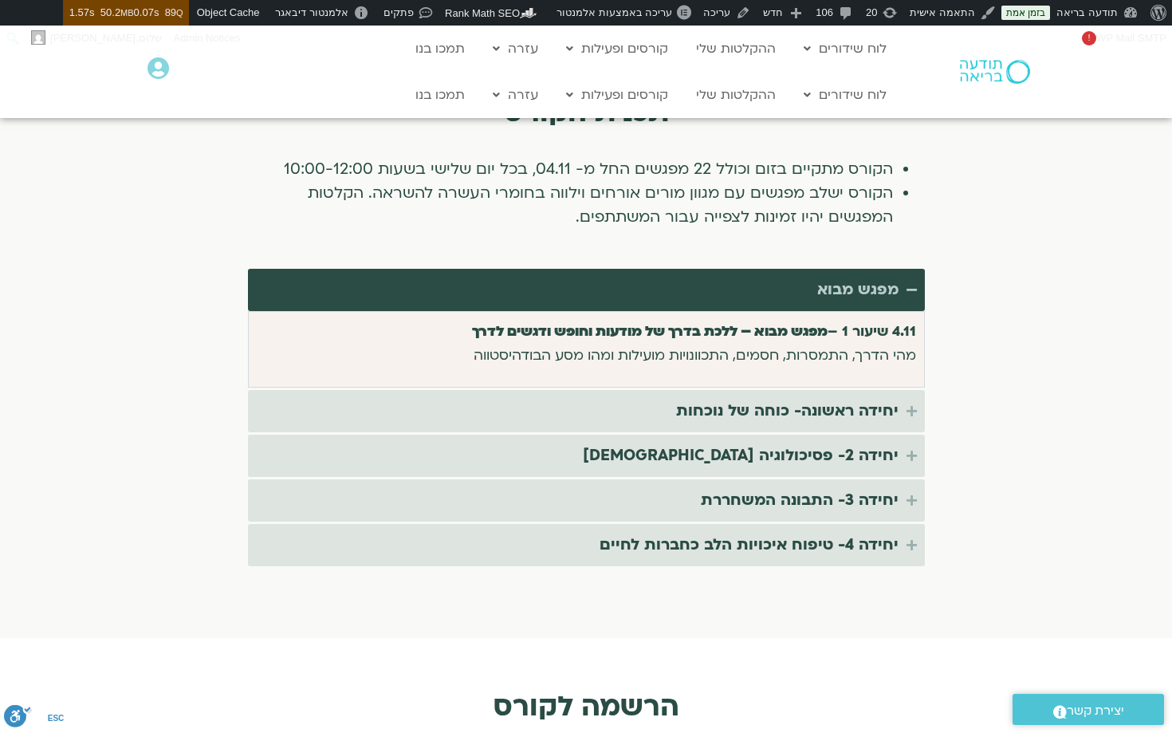
click at [843, 277] on div "מפגש מבוא" at bounding box center [857, 290] width 81 height 26
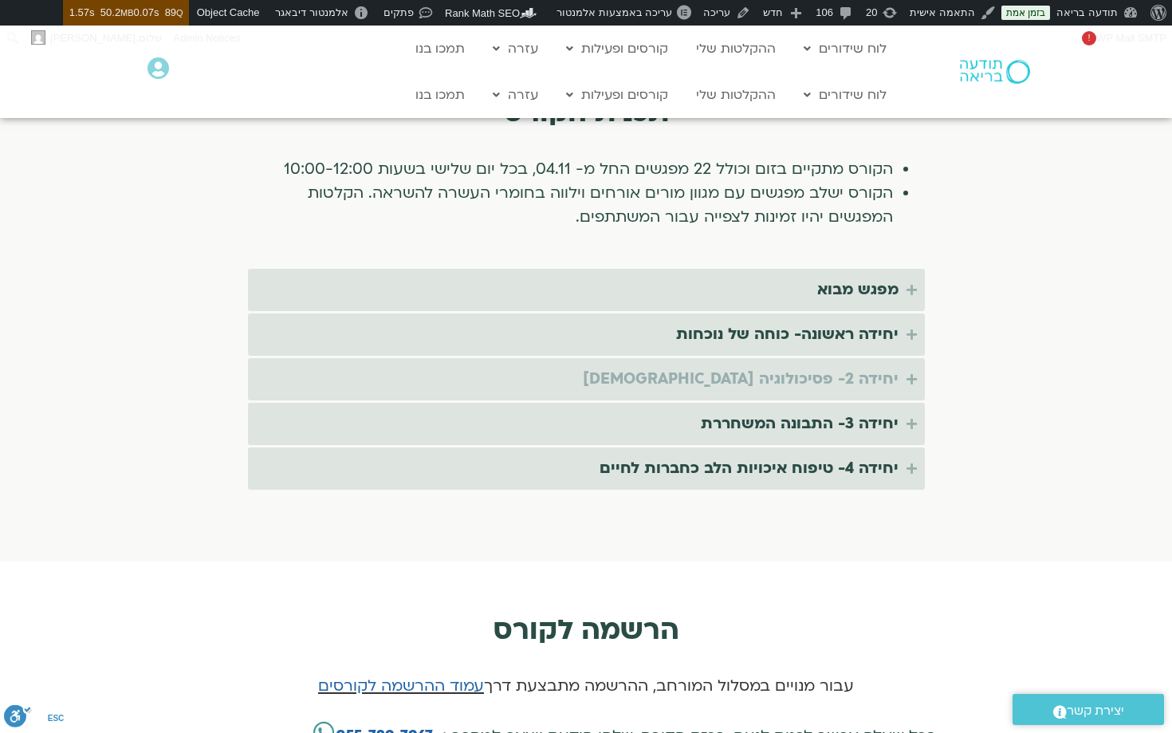
click at [835, 368] on div "יחידה 2- פסיכולוגיה [DEMOGRAPHIC_DATA]" at bounding box center [741, 379] width 316 height 26
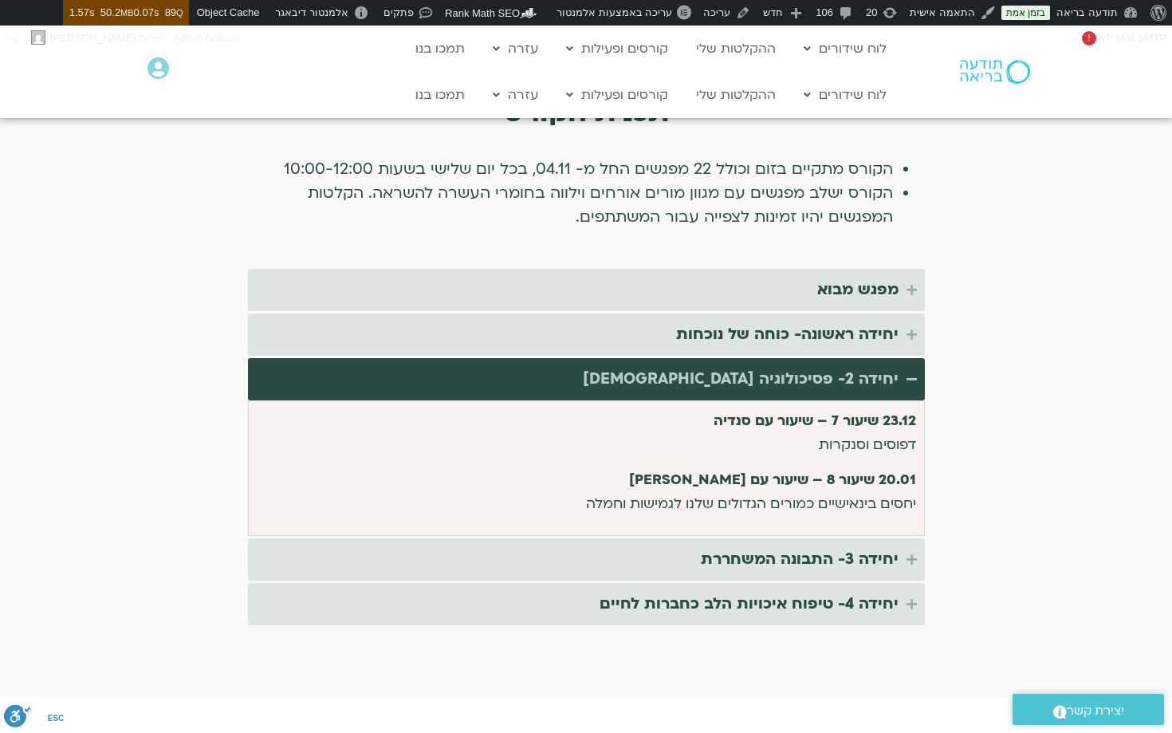
click at [835, 368] on div "יחידה 2- פסיכולוגיה [DEMOGRAPHIC_DATA]" at bounding box center [741, 379] width 316 height 26
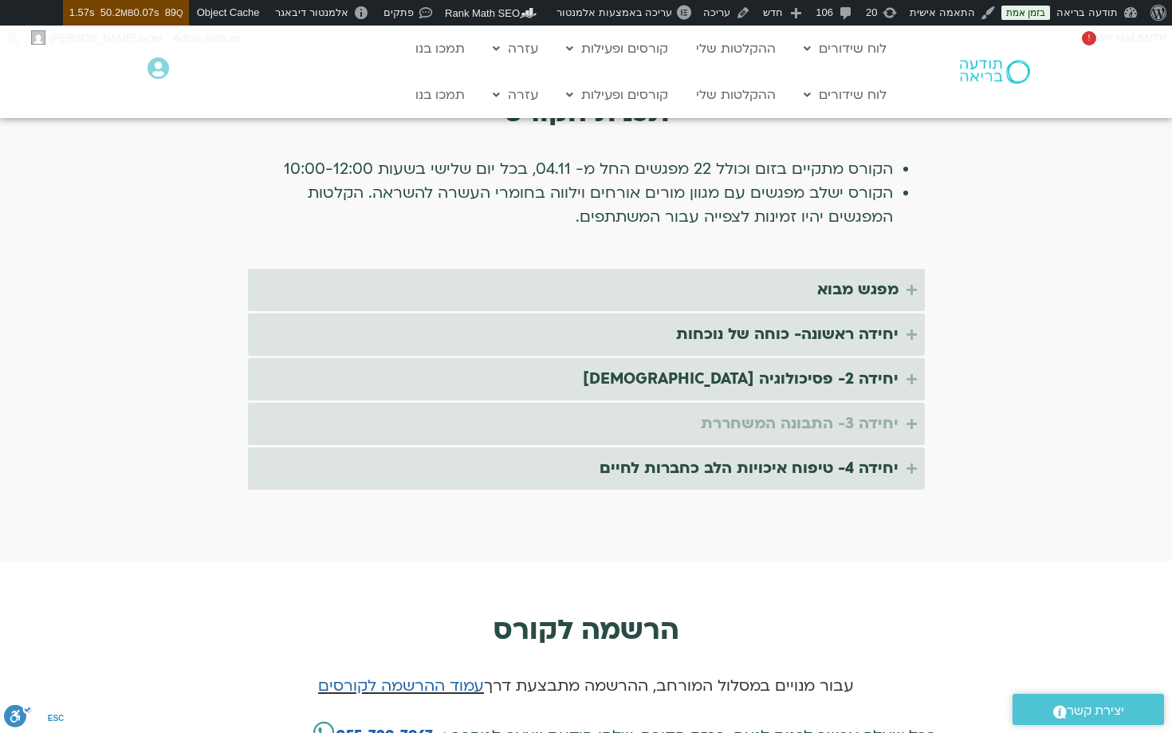
click at [835, 411] on div "יחידה 3- התבונה המשחררת" at bounding box center [800, 424] width 198 height 26
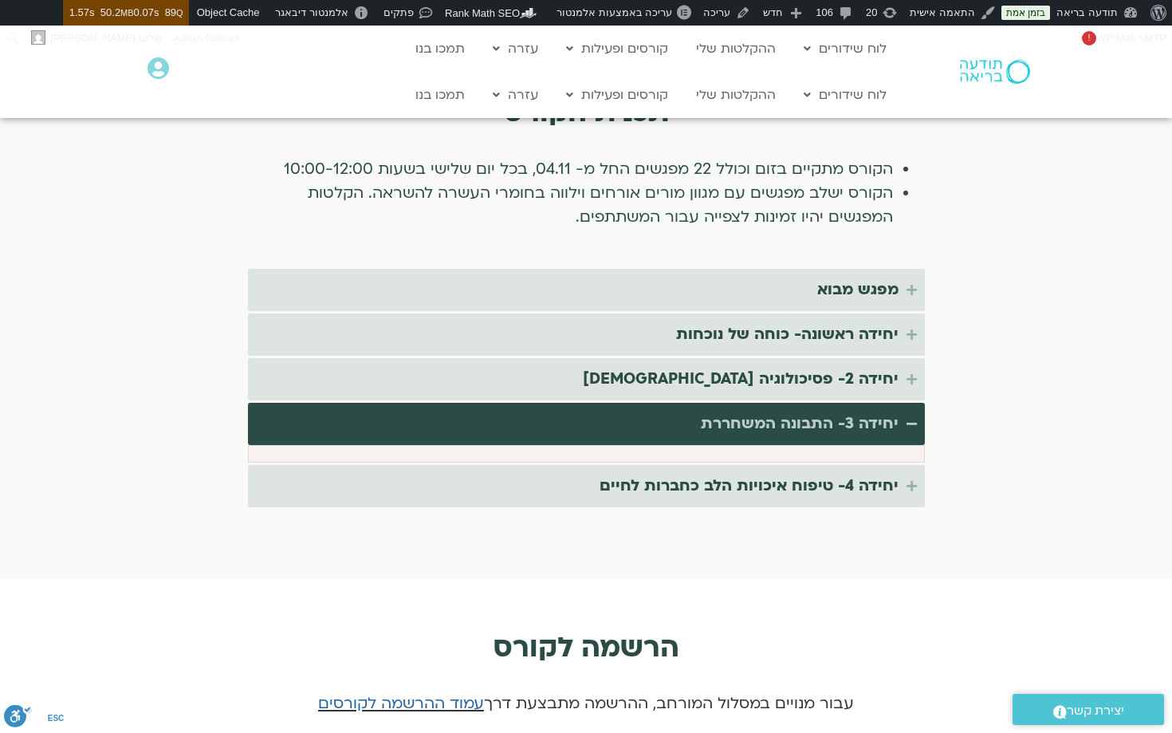
click at [835, 411] on div "יחידה 3- התבונה המשחררת" at bounding box center [800, 424] width 198 height 26
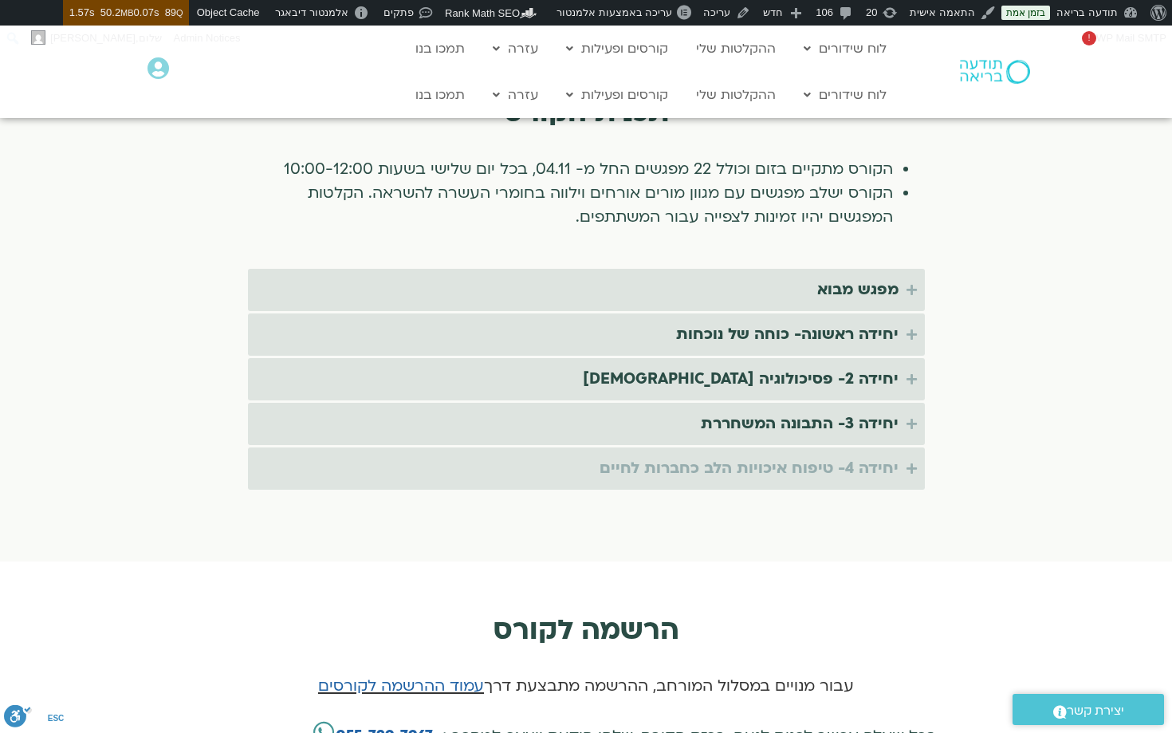
click at [831, 455] on div "יחידה 4- טיפוח איכויות הלב כחברות לחיים" at bounding box center [748, 468] width 299 height 26
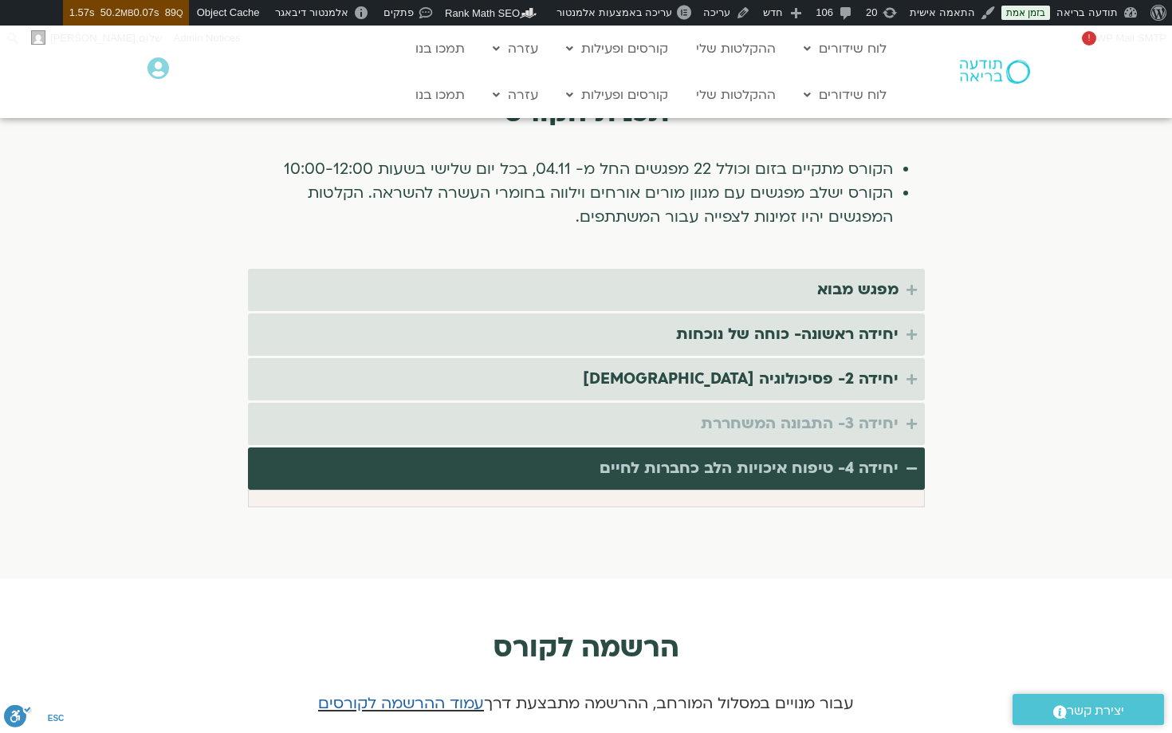
click at [832, 411] on div "יחידה 3- התבונה המשחררת" at bounding box center [800, 424] width 198 height 26
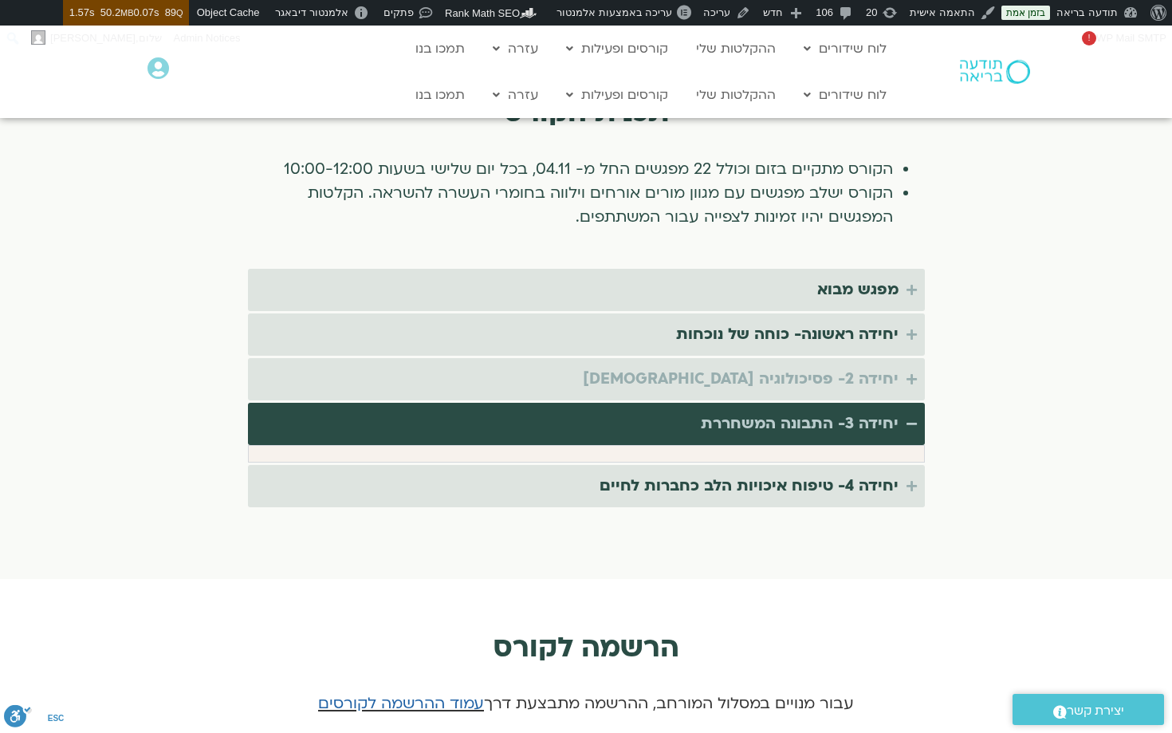
click at [837, 366] on div "יחידה 2- פסיכולוגיה [DEMOGRAPHIC_DATA]" at bounding box center [741, 379] width 316 height 26
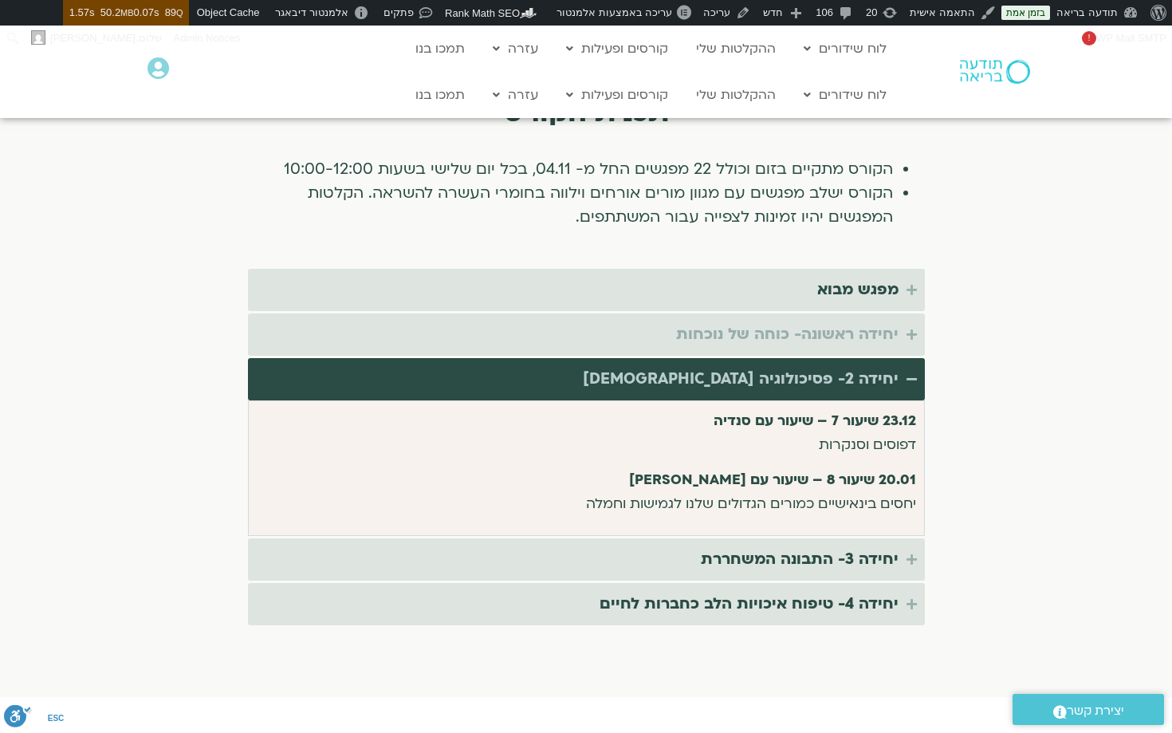
click at [839, 321] on div "יחידה ראשונה- כוחה של נוכחות" at bounding box center [787, 334] width 222 height 26
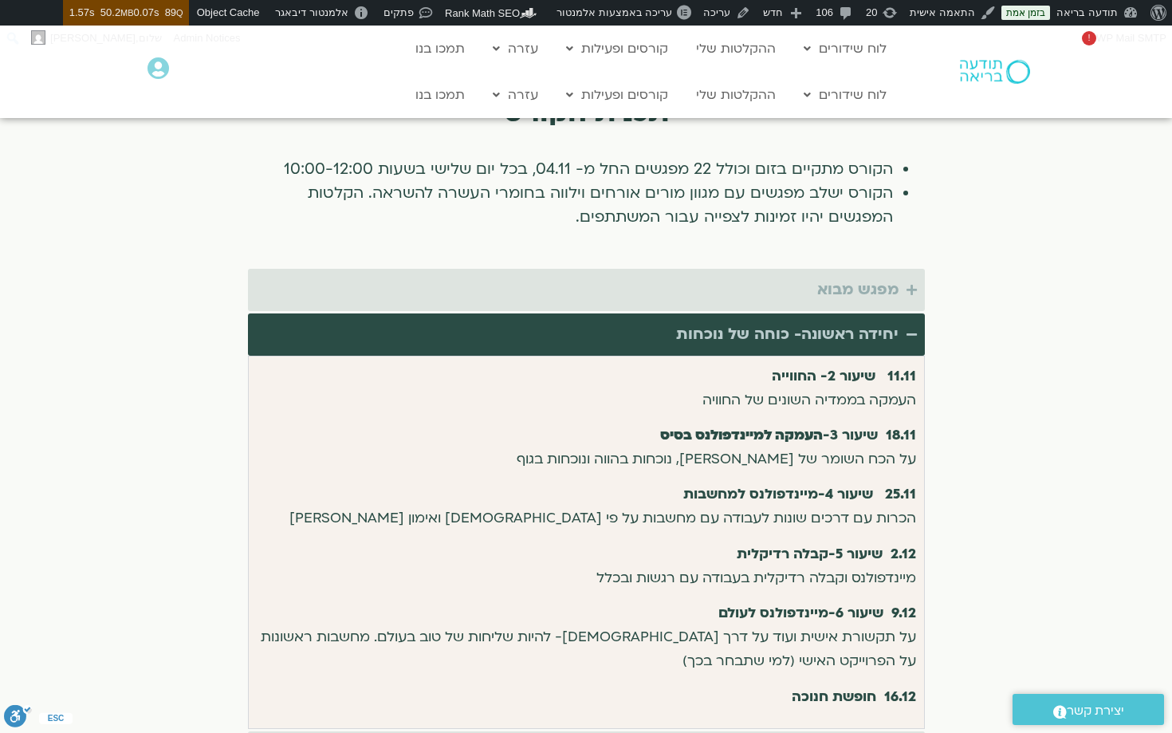
click at [848, 278] on div "מפגש מבוא" at bounding box center [857, 290] width 81 height 26
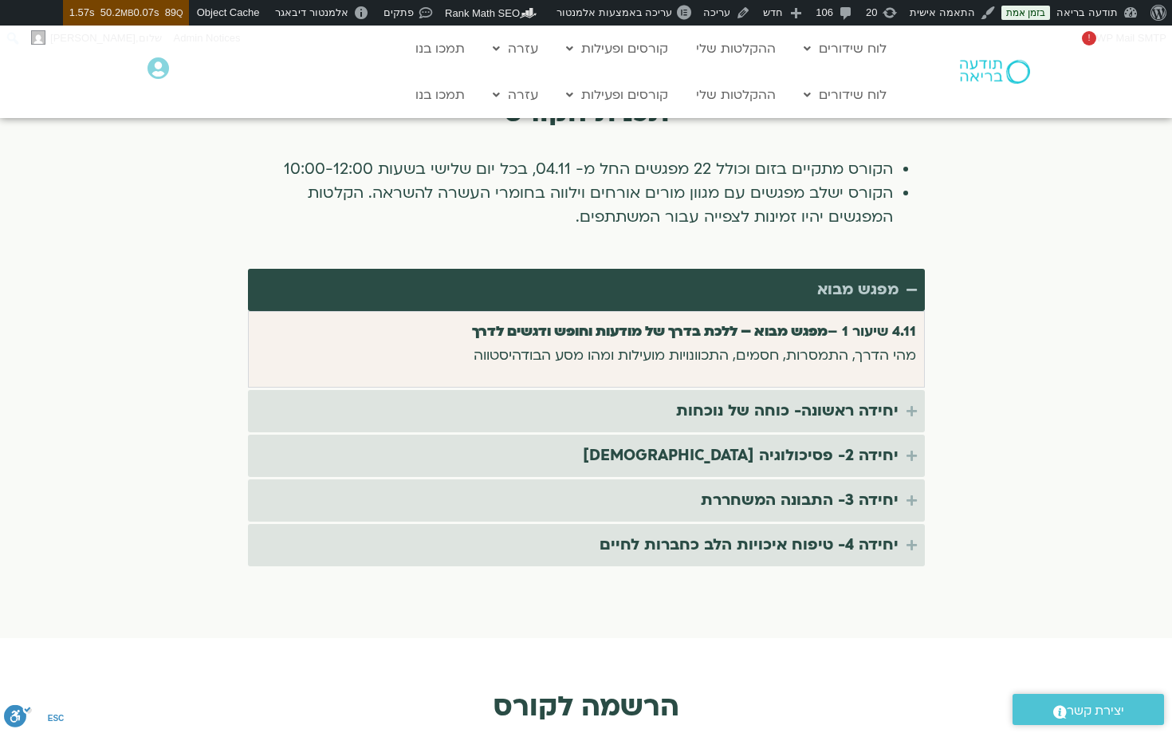
click at [848, 281] on summary "מפגש מבוא" at bounding box center [586, 290] width 677 height 42
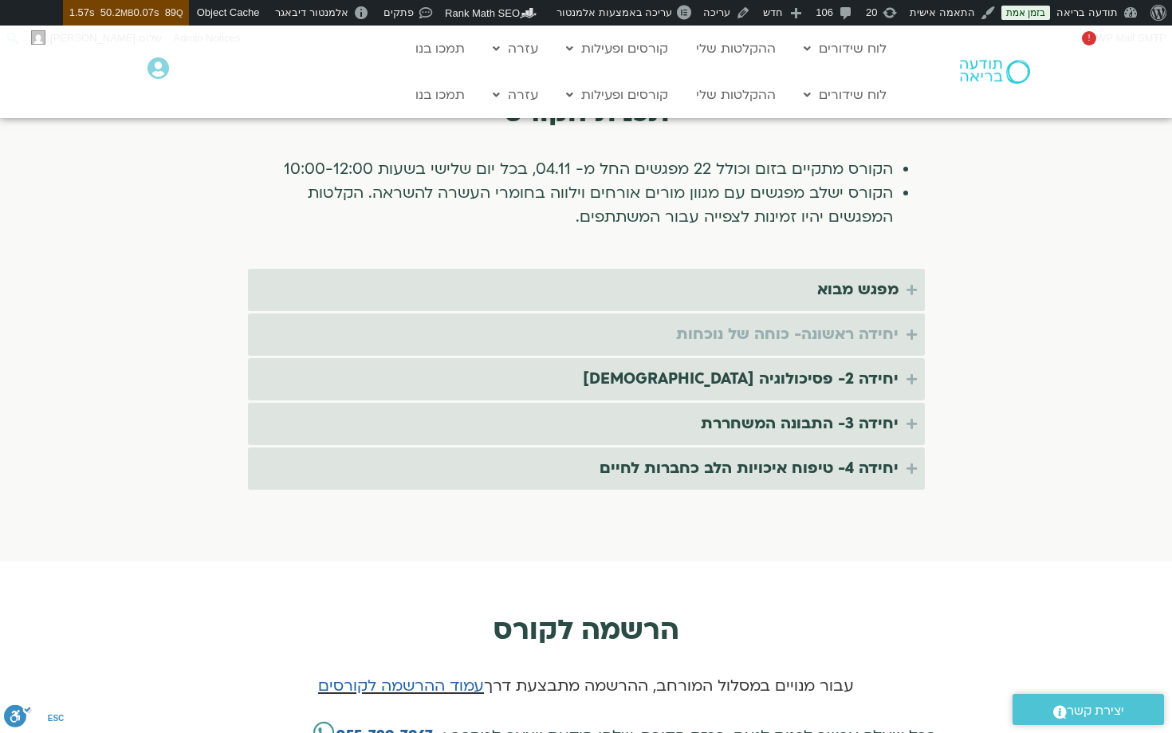
click at [844, 321] on div "יחידה ראשונה- כוחה של נוכחות" at bounding box center [787, 334] width 222 height 26
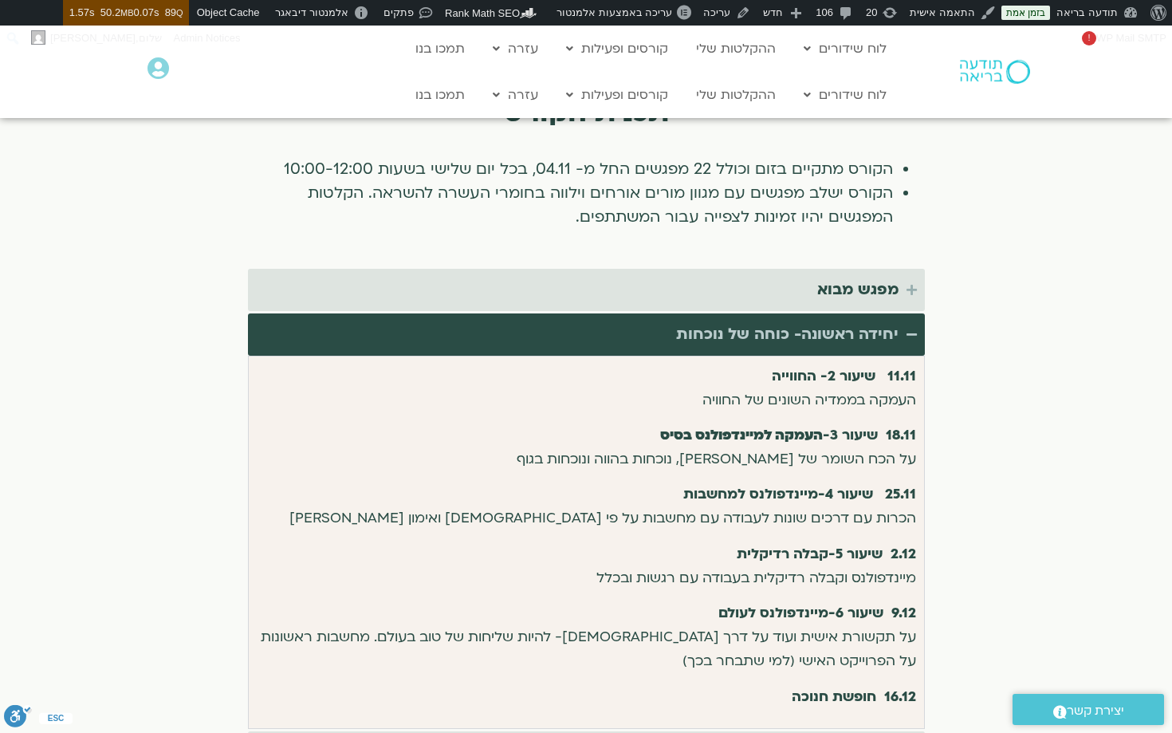
click at [844, 321] on div "יחידה ראשונה- כוחה של נוכחות" at bounding box center [787, 334] width 222 height 26
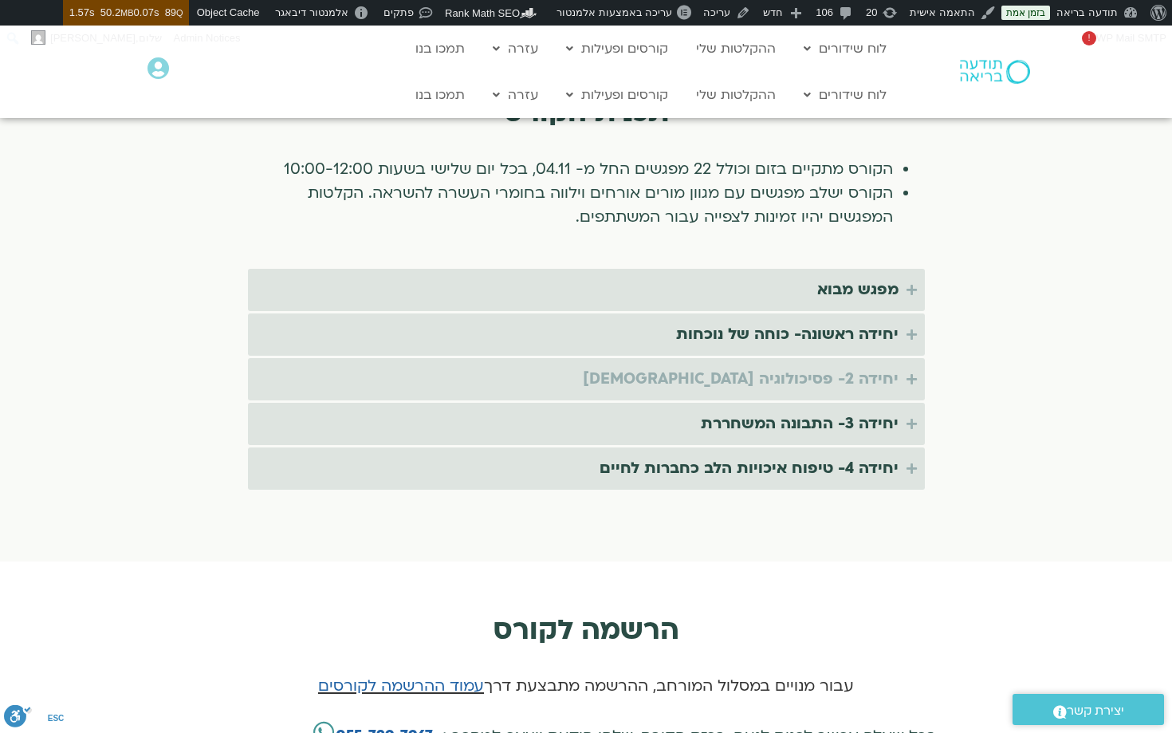
click at [840, 366] on div "יחידה 2- פסיכולוגיה [DEMOGRAPHIC_DATA]" at bounding box center [741, 379] width 316 height 26
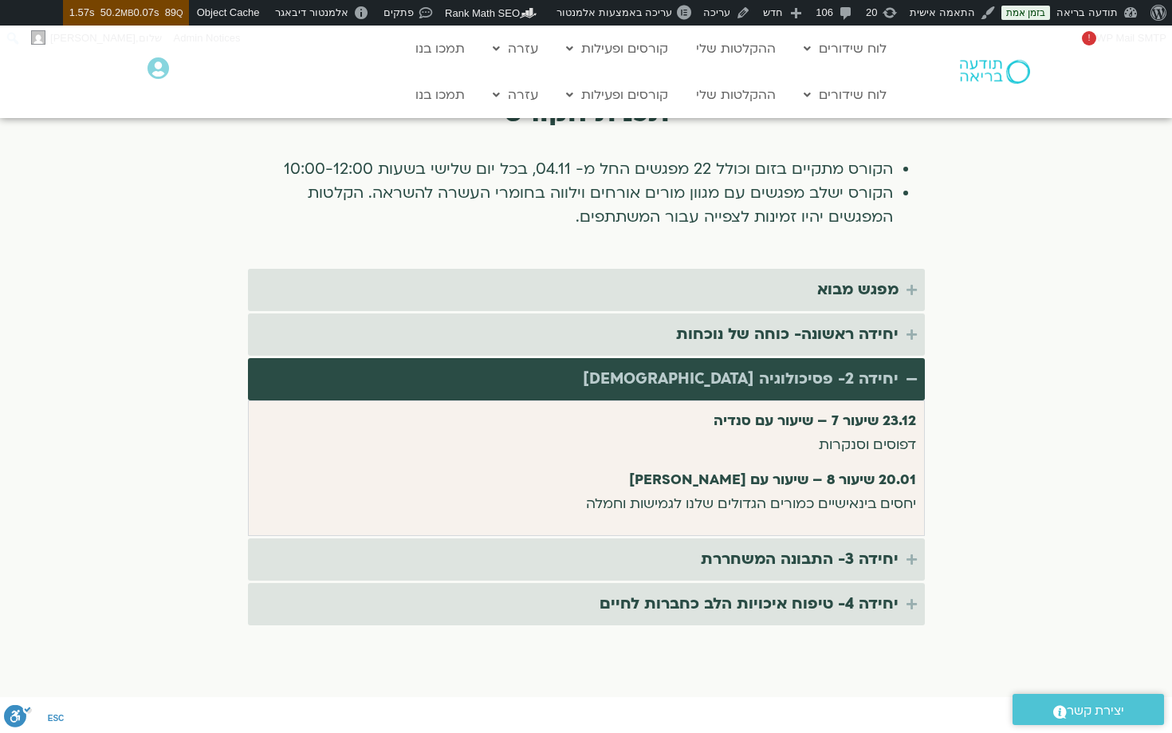
click at [840, 366] on div "יחידה 2- פסיכולוגיה [DEMOGRAPHIC_DATA]" at bounding box center [741, 379] width 316 height 26
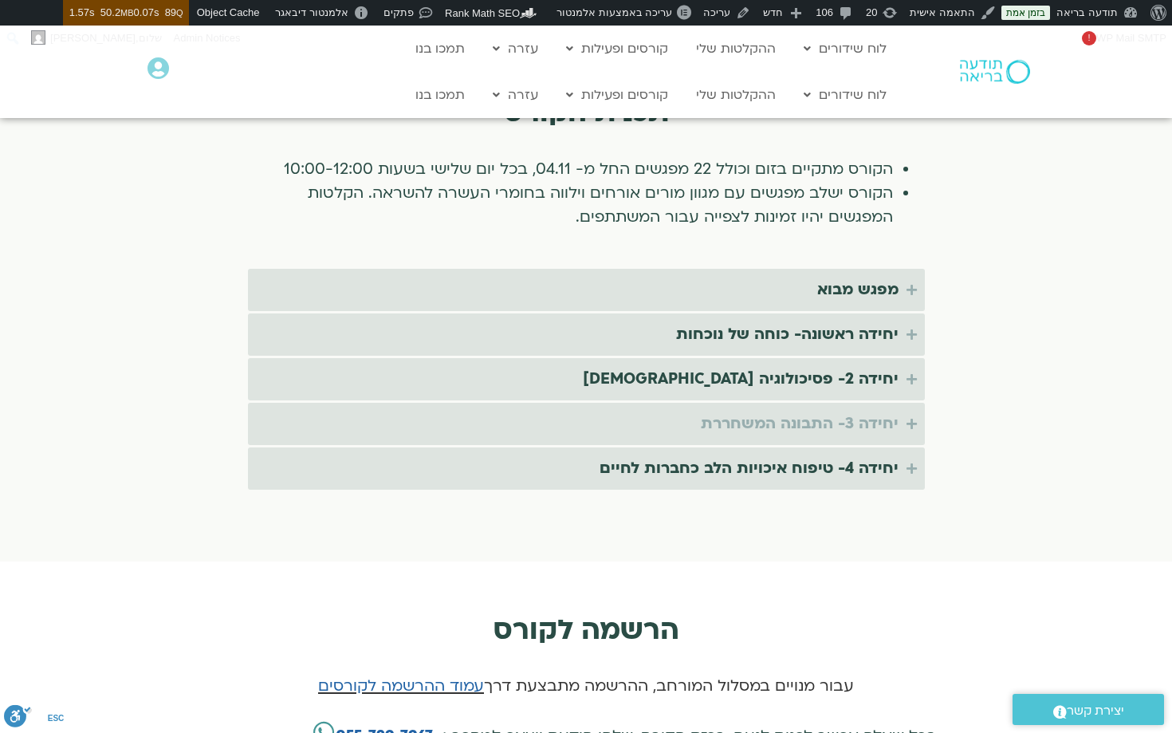
click at [835, 411] on div "יחידה 3- התבונה המשחררת" at bounding box center [800, 424] width 198 height 26
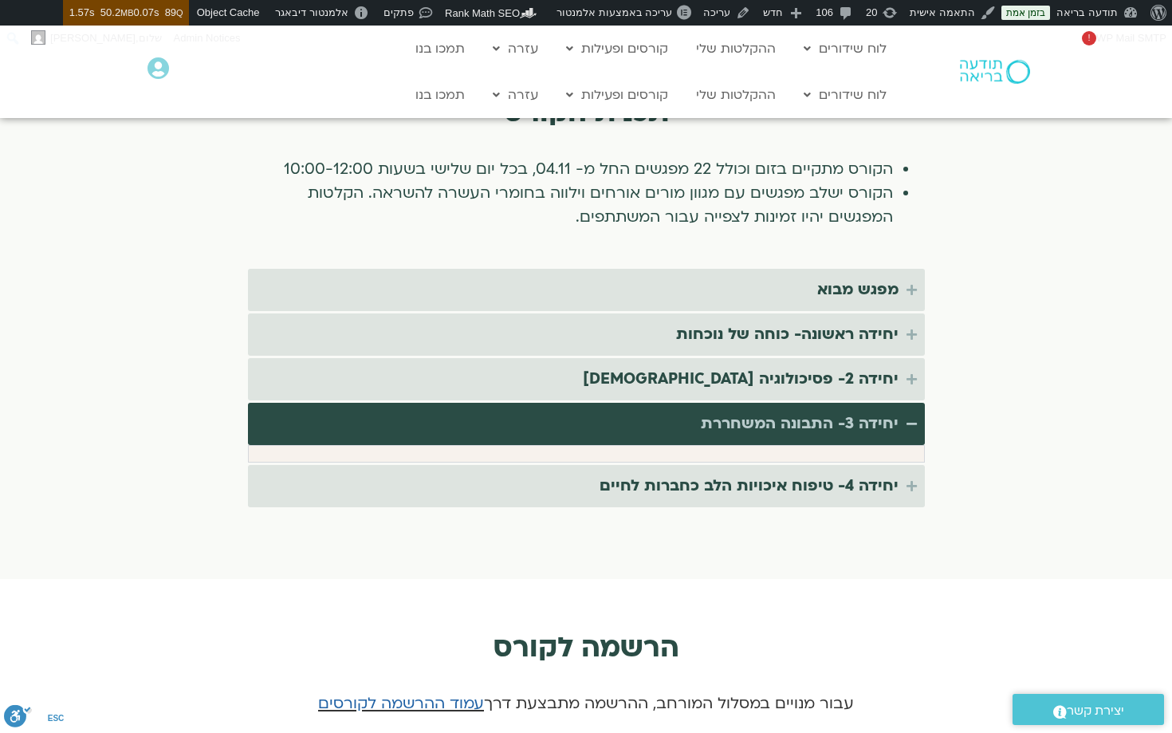
click at [835, 411] on div "יחידה 3- התבונה המשחררת" at bounding box center [800, 424] width 198 height 26
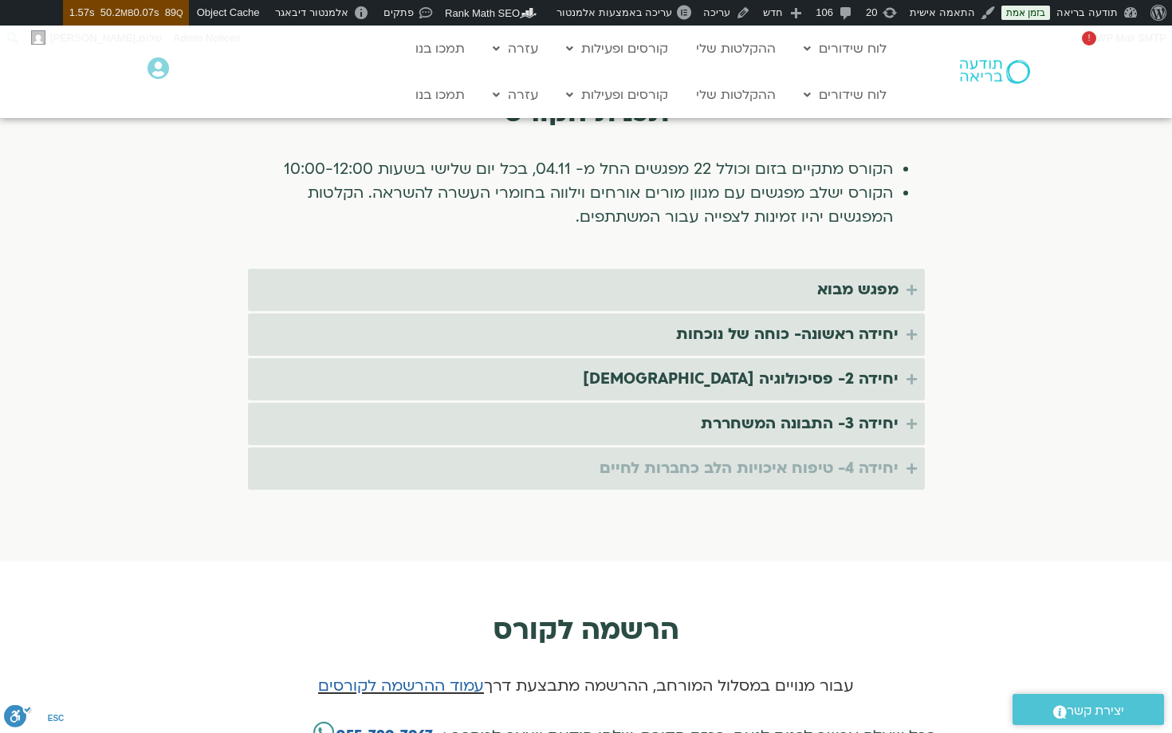
click at [832, 455] on div "יחידה 4- טיפוח איכויות הלב כחברות לחיים" at bounding box center [748, 468] width 299 height 26
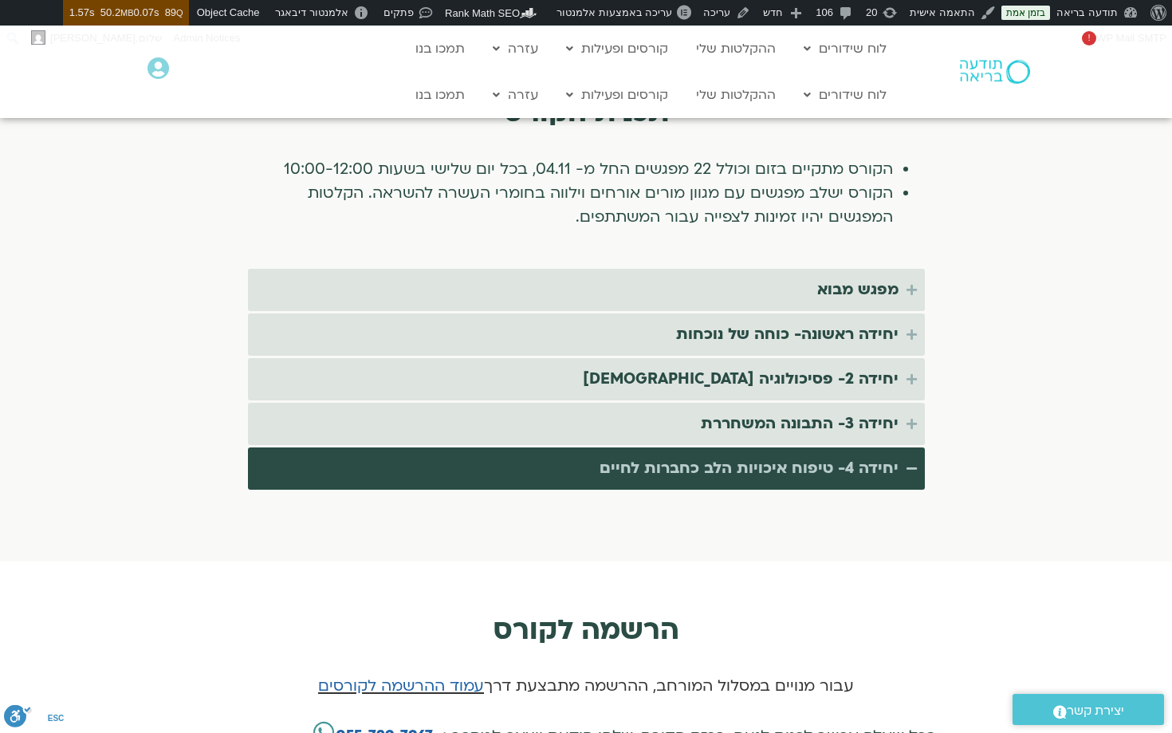
click at [832, 455] on div "יחידה 4- טיפוח איכויות הלב כחברות לחיים" at bounding box center [748, 468] width 299 height 26
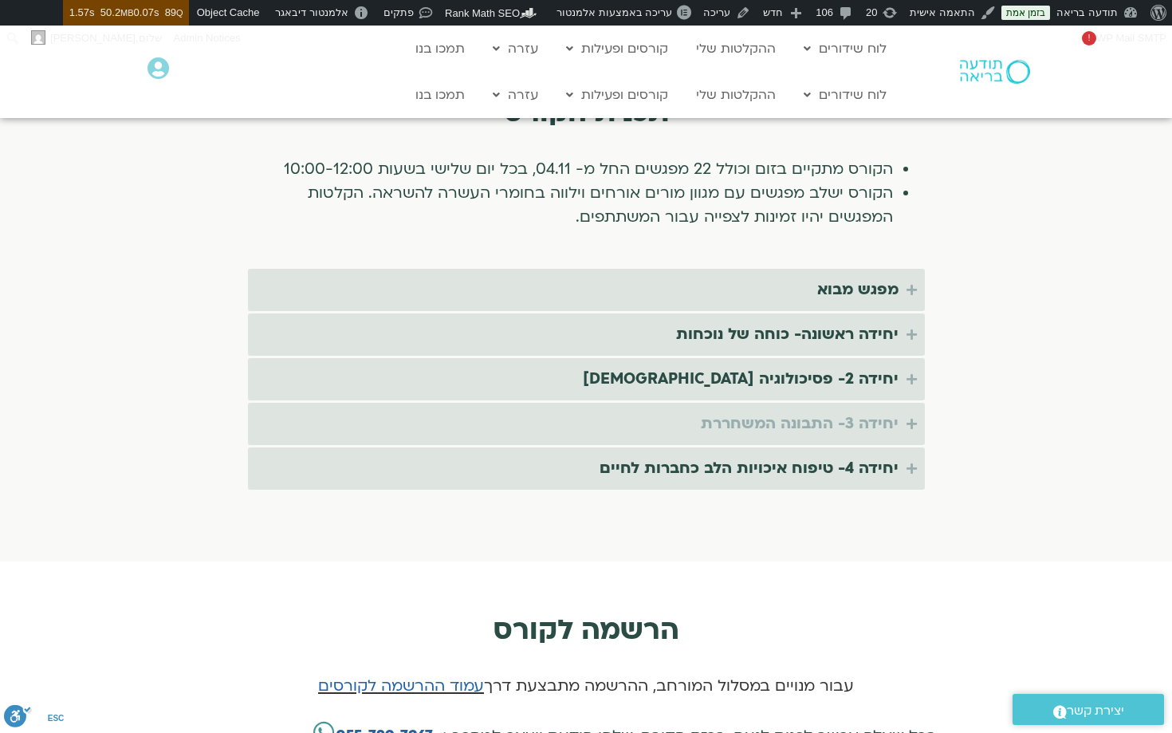
click at [834, 411] on div "יחידה 3- התבונה המשחררת" at bounding box center [800, 424] width 198 height 26
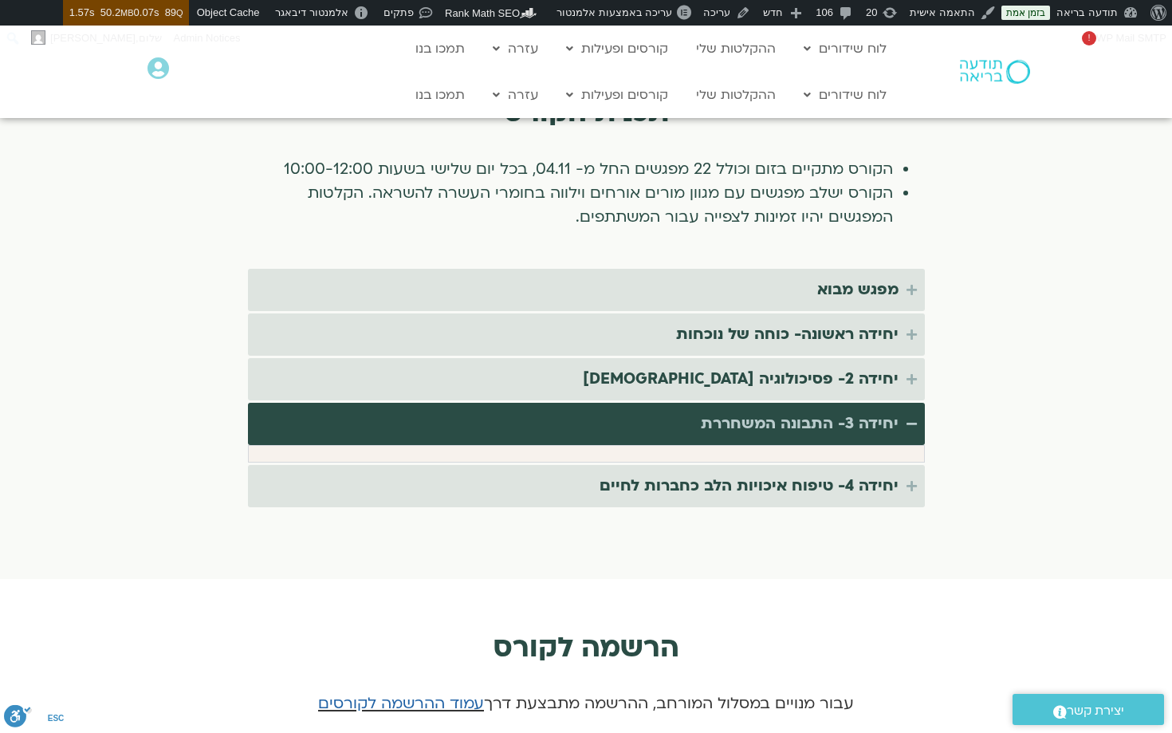
click at [834, 411] on div "יחידה 3- התבונה המשחררת" at bounding box center [800, 424] width 198 height 26
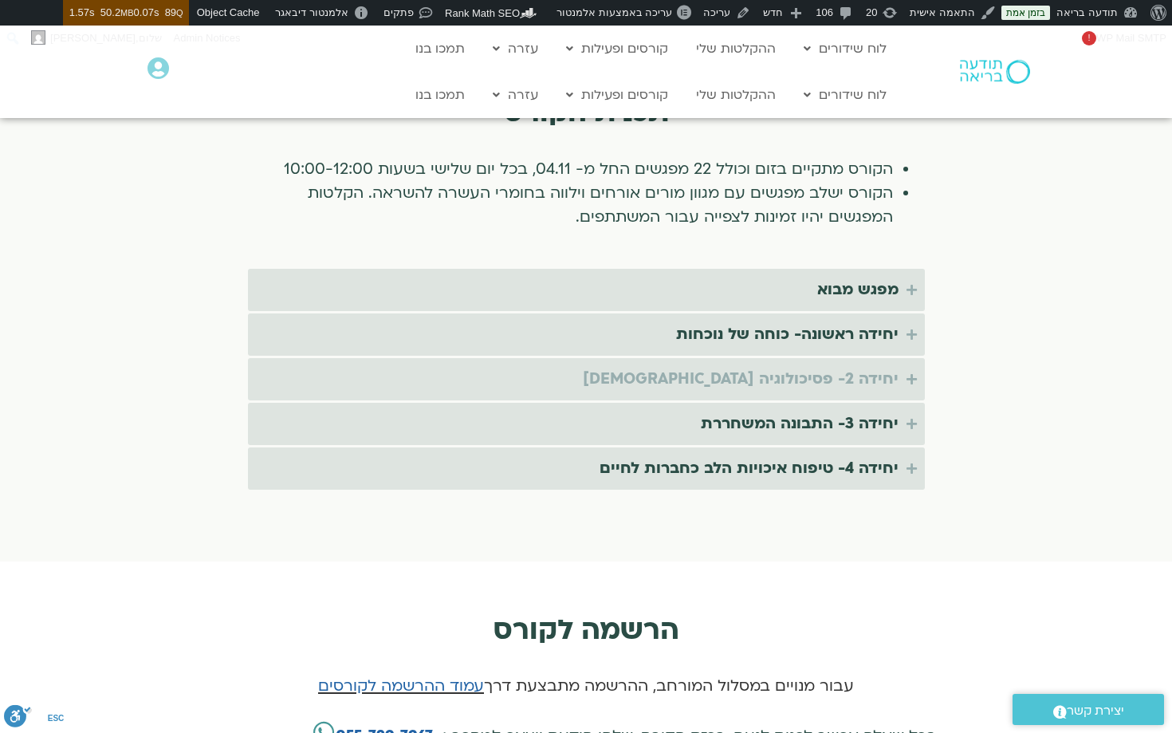
click at [837, 374] on summary "יחידה 2- פסיכולוגיה [DEMOGRAPHIC_DATA]" at bounding box center [586, 379] width 677 height 42
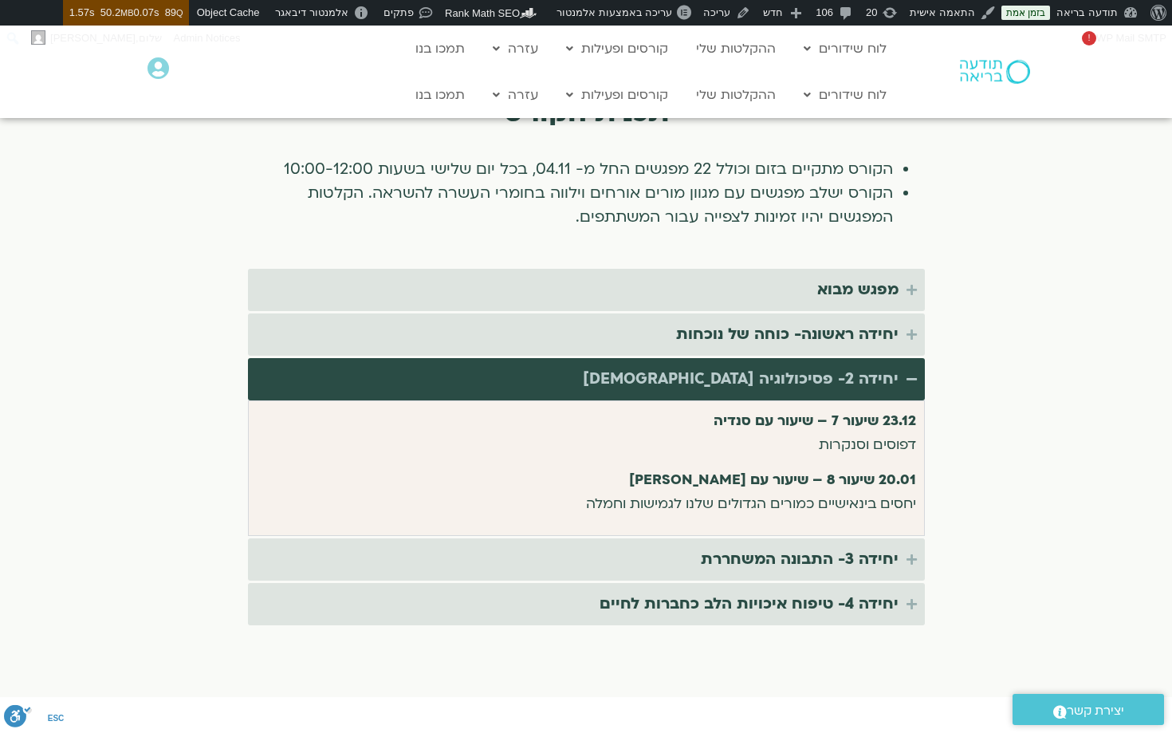
click at [837, 374] on summary "יחידה 2- פסיכולוגיה [DEMOGRAPHIC_DATA]" at bounding box center [586, 379] width 677 height 42
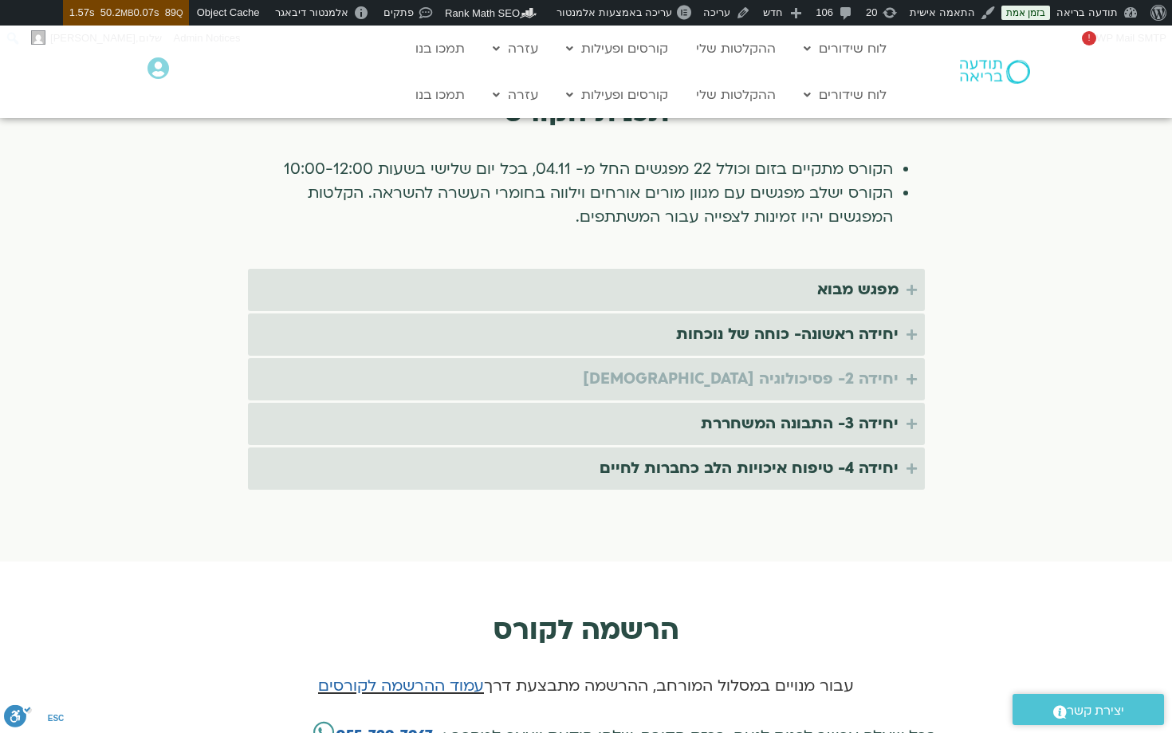
click at [839, 358] on summary "יחידה 2- פסיכולוגיה [DEMOGRAPHIC_DATA]" at bounding box center [586, 379] width 677 height 42
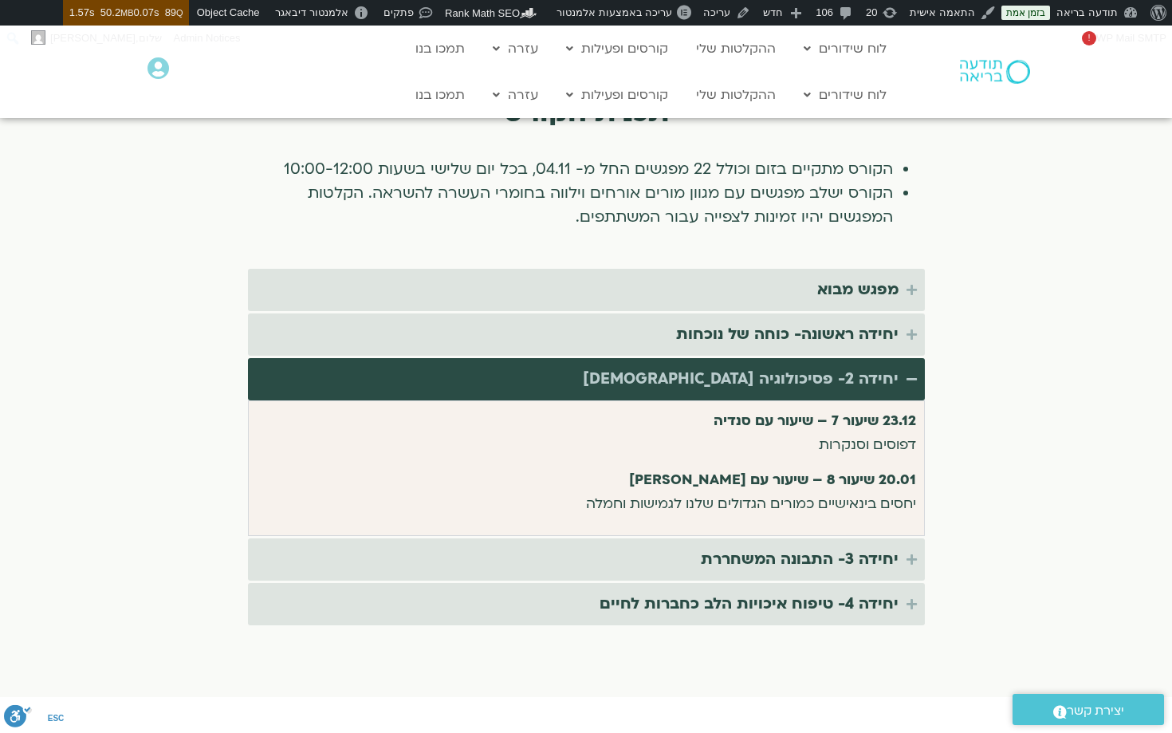
click at [839, 358] on summary "יחידה 2- פסיכולוגיה [DEMOGRAPHIC_DATA]" at bounding box center [586, 379] width 677 height 42
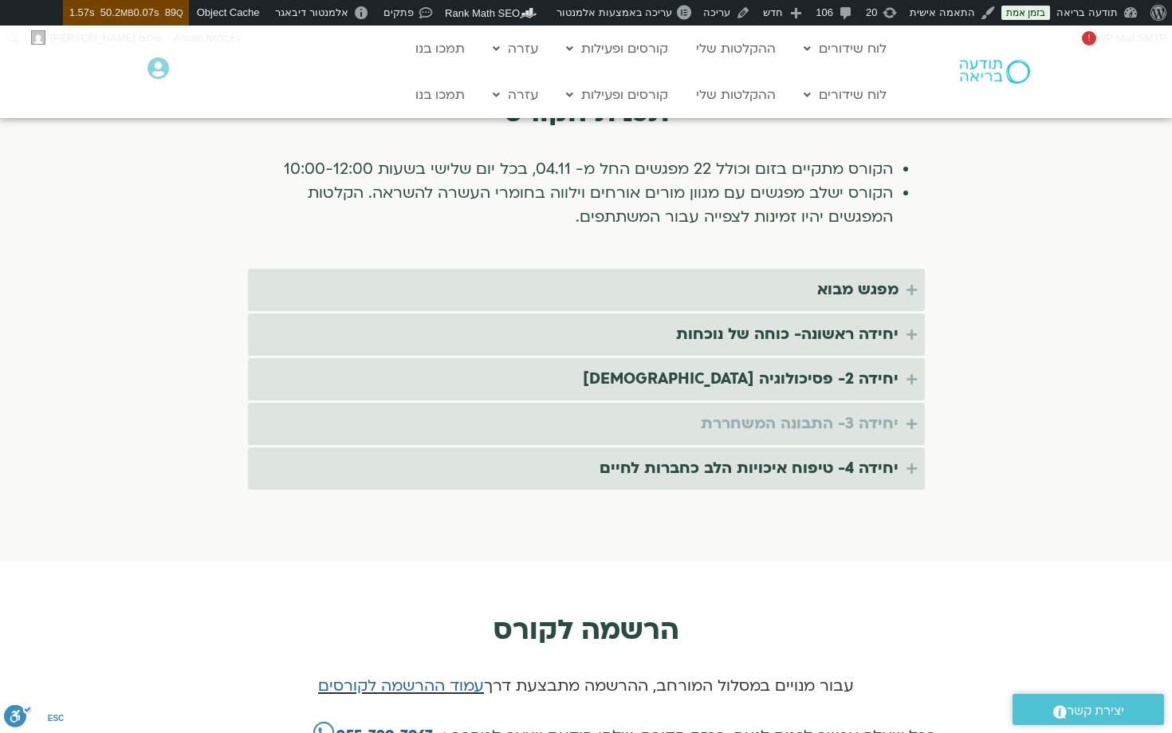
click at [809, 411] on div "יחידה 3- התבונה המשחררת" at bounding box center [800, 424] width 198 height 26
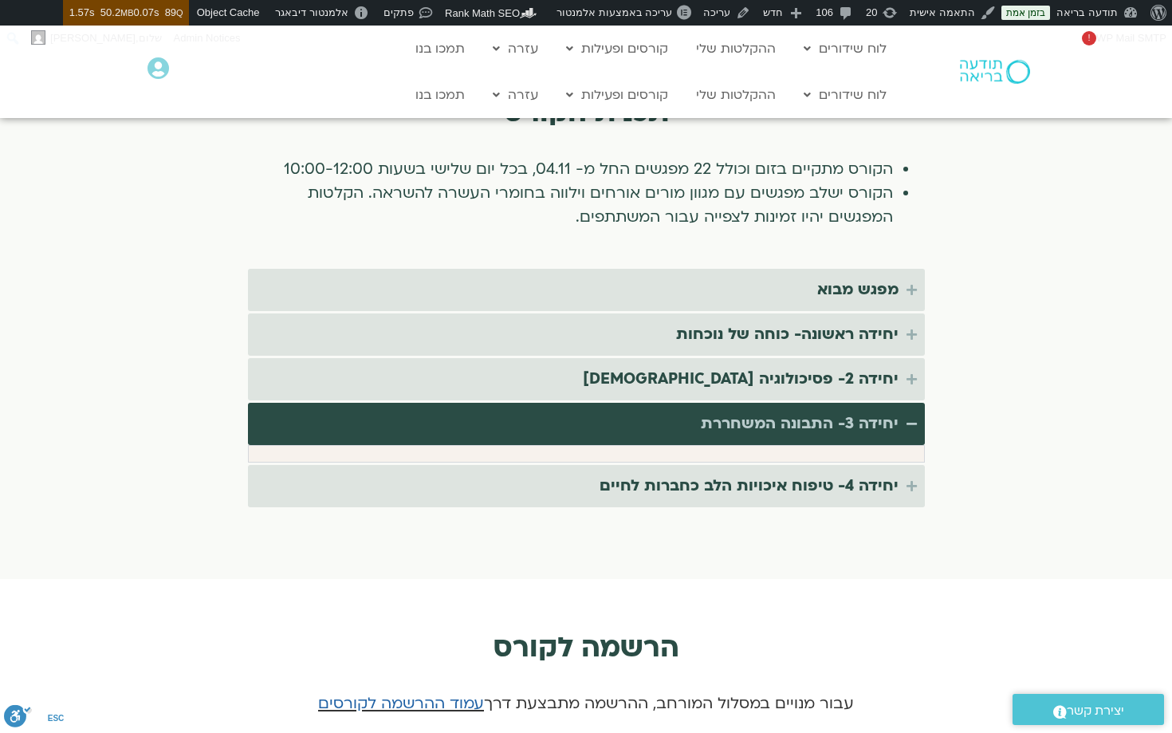
click at [809, 411] on div "יחידה 3- התבונה המשחררת" at bounding box center [800, 424] width 198 height 26
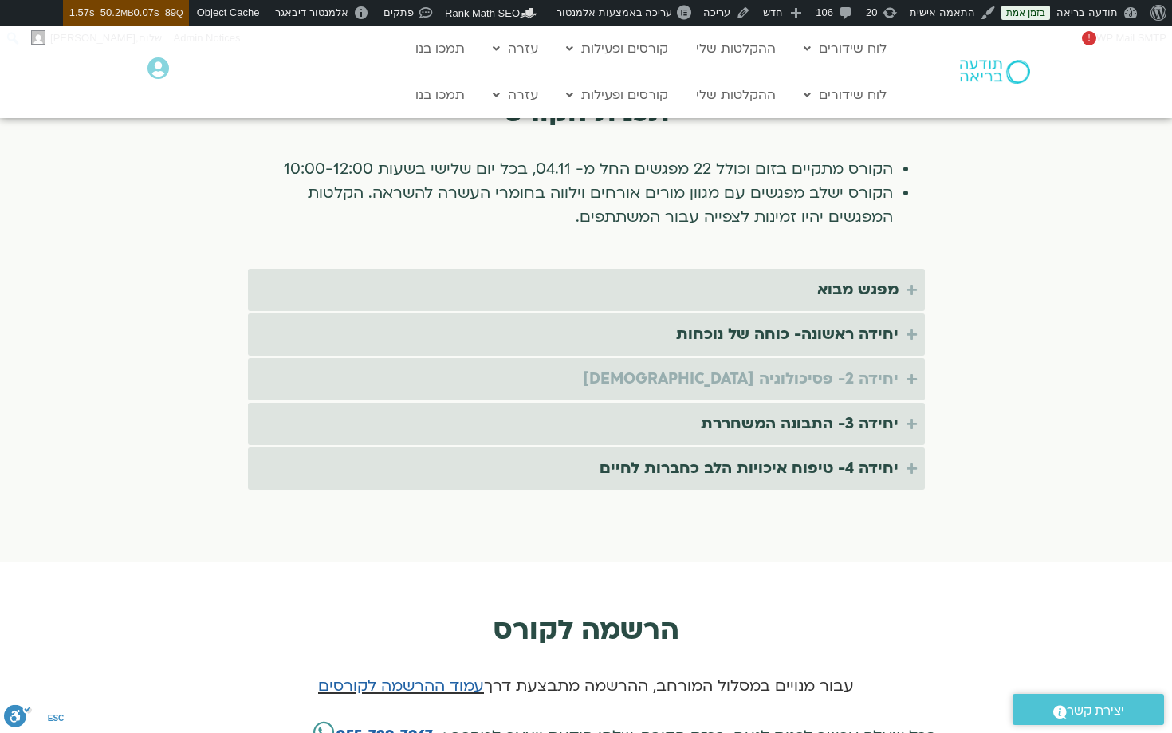
click at [819, 366] on div "יחידה 2- פסיכולוגיה [DEMOGRAPHIC_DATA]" at bounding box center [741, 379] width 316 height 26
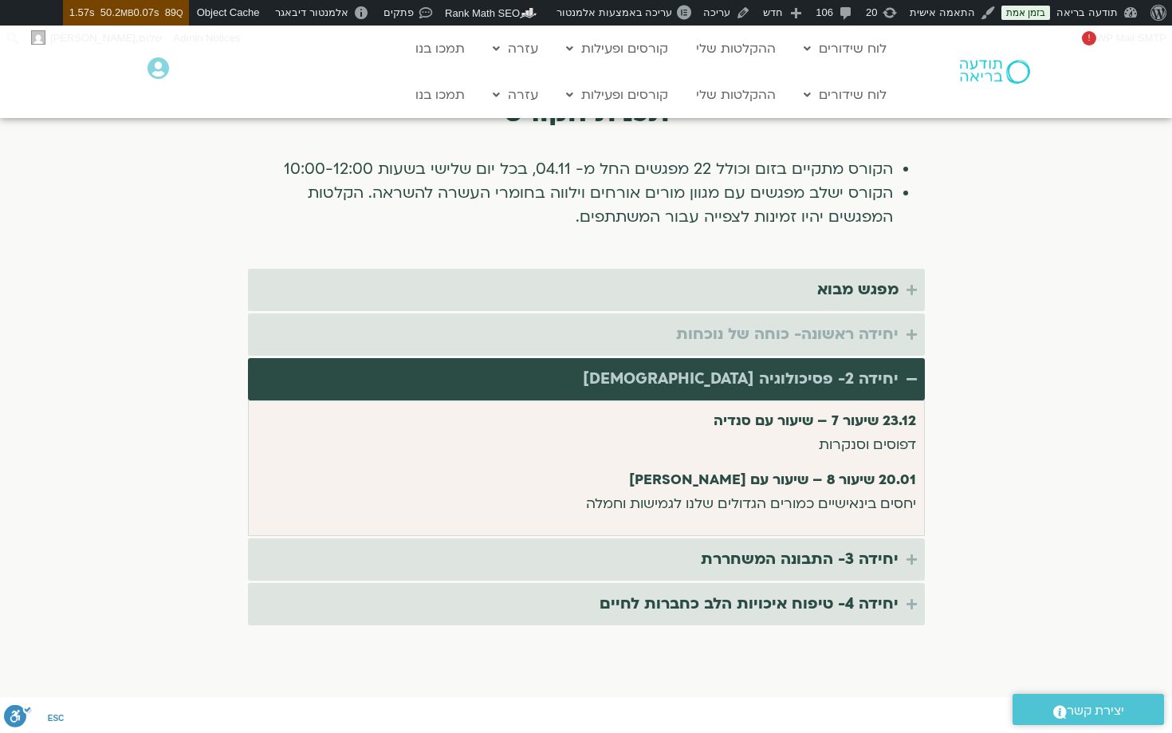
click at [819, 321] on div "יחידה ראשונה- כוחה של נוכחות" at bounding box center [787, 334] width 222 height 26
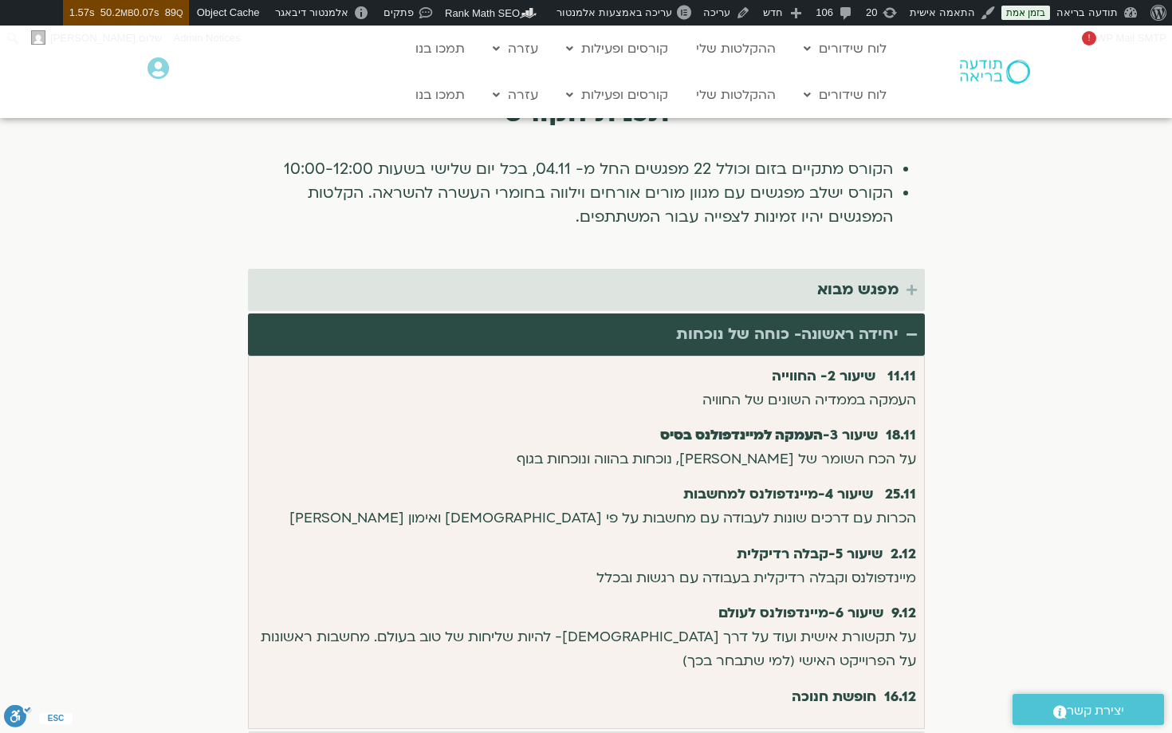
click at [819, 321] on div "יחידה ראשונה- כוחה של נוכחות" at bounding box center [787, 334] width 222 height 26
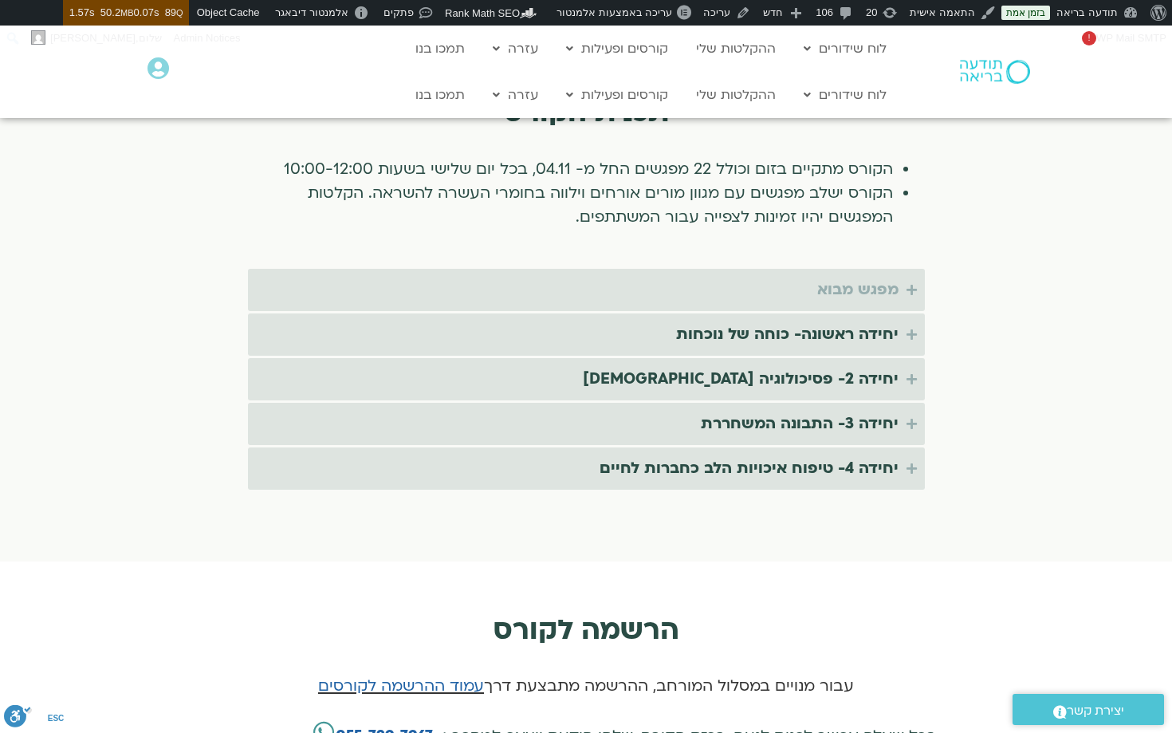
click at [835, 277] on div "מפגש מבוא" at bounding box center [857, 290] width 81 height 26
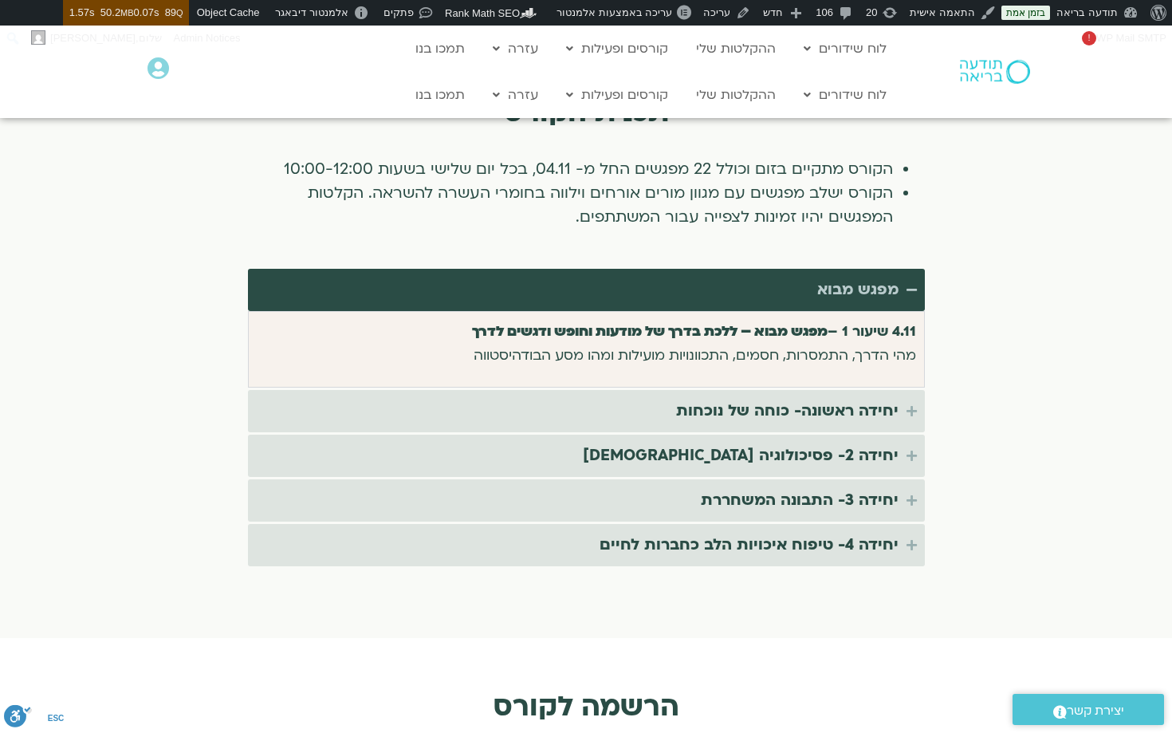
click at [835, 277] on div "מפגש מבוא" at bounding box center [857, 290] width 81 height 26
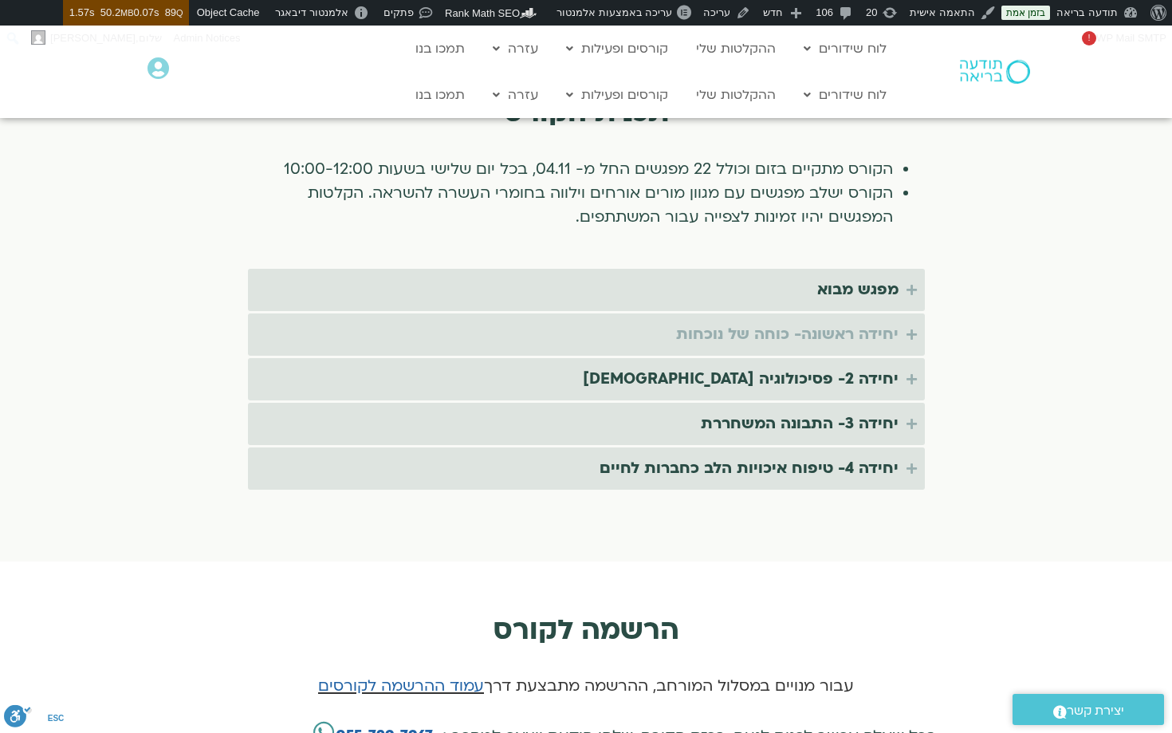
click at [831, 321] on div "יחידה ראשונה- כוחה של נוכחות" at bounding box center [787, 334] width 222 height 26
